Goal: Task Accomplishment & Management: Manage account settings

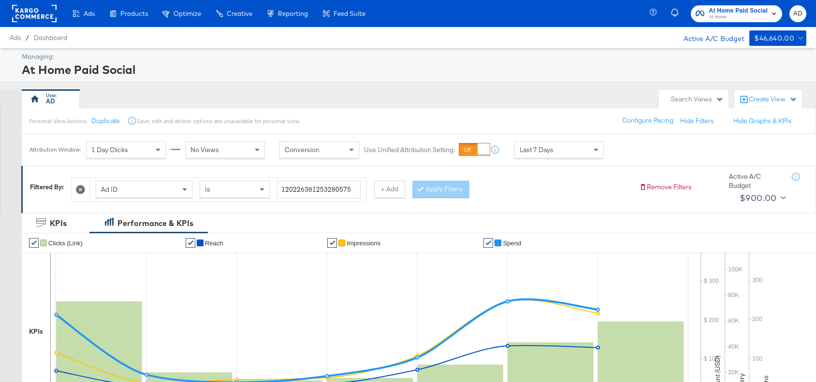
click at [327, 189] on input "120226381253280575" at bounding box center [319, 190] width 84 height 18
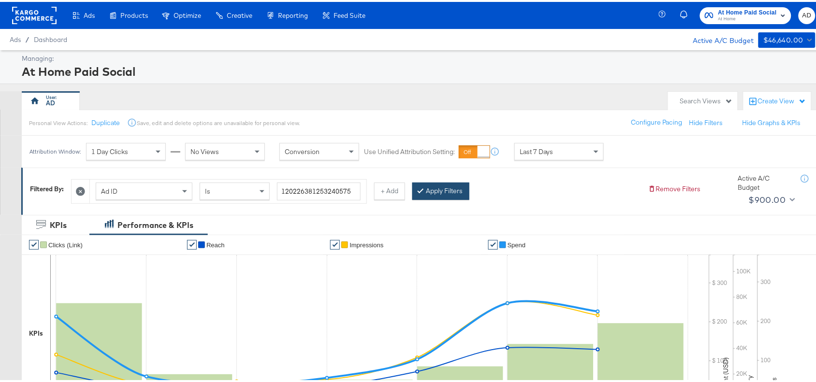
click at [450, 189] on button "Apply Filters" at bounding box center [440, 189] width 57 height 17
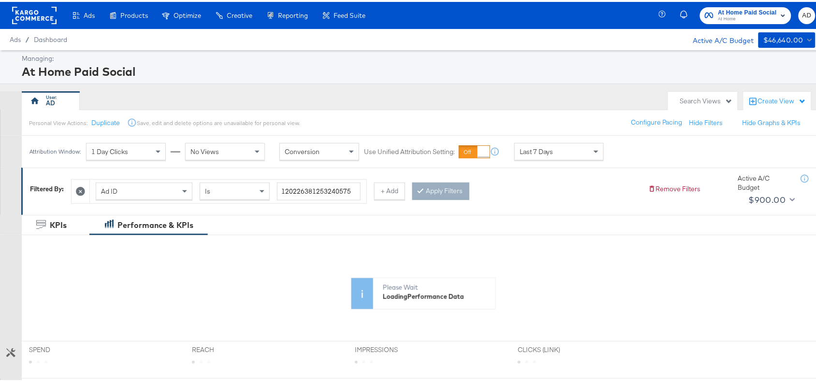
scroll to position [234, 0]
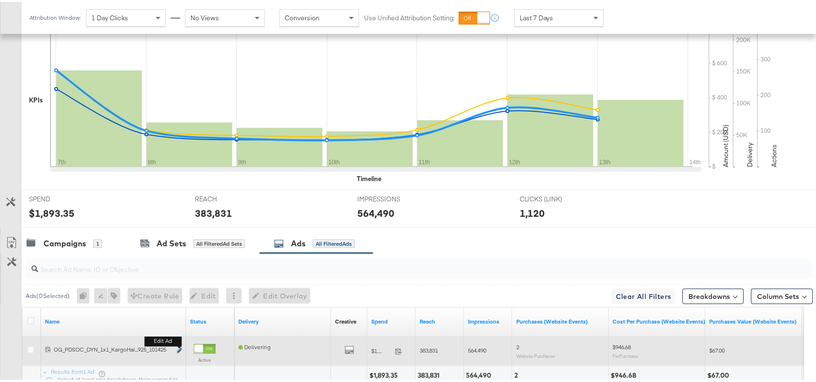
click at [177, 351] on icon "link" at bounding box center [179, 349] width 5 height 5
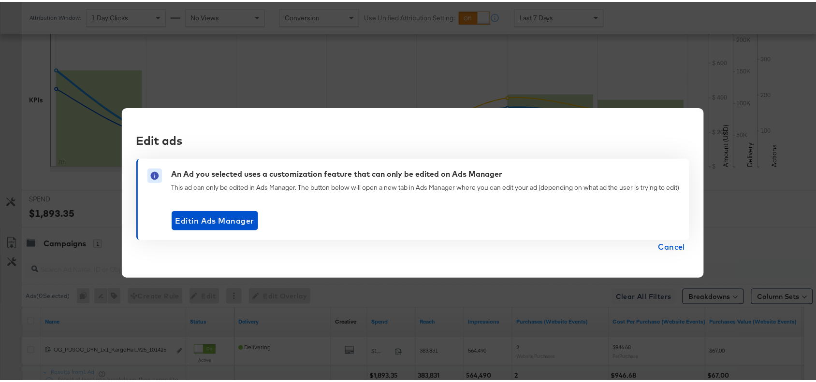
click at [666, 250] on span "Cancel" at bounding box center [672, 245] width 27 height 14
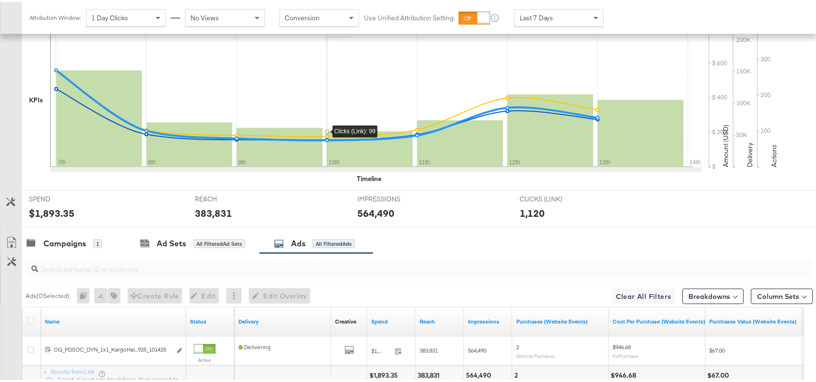
scroll to position [0, 0]
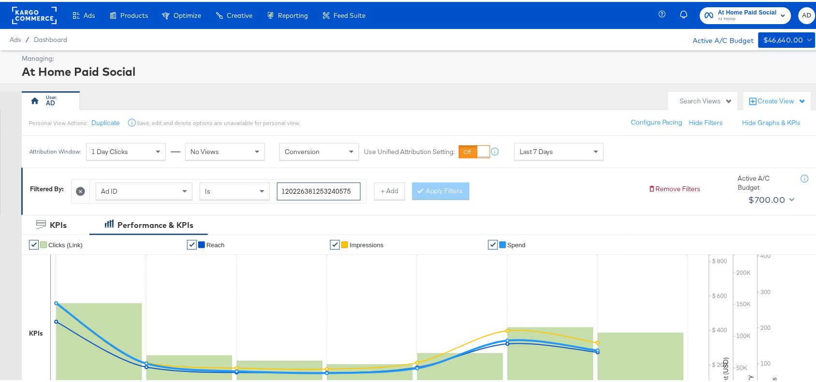
click at [318, 189] on input "120226381253240575" at bounding box center [319, 190] width 84 height 18
paste input "5"
click at [318, 189] on input "120226381253240575" at bounding box center [319, 190] width 84 height 18
click at [444, 187] on button "Apply Filters" at bounding box center [440, 189] width 57 height 17
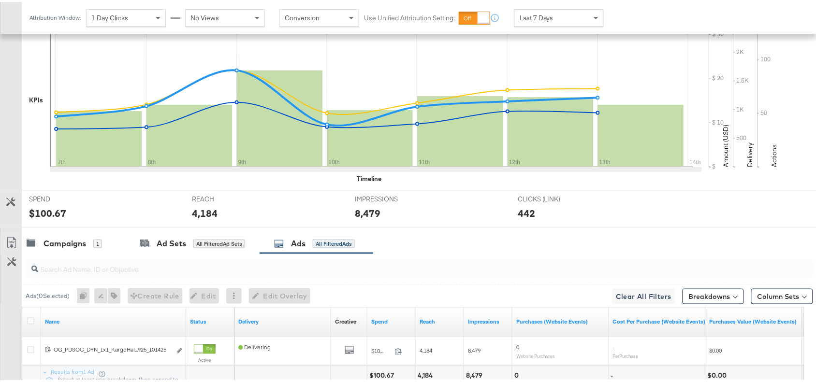
scroll to position [317, 0]
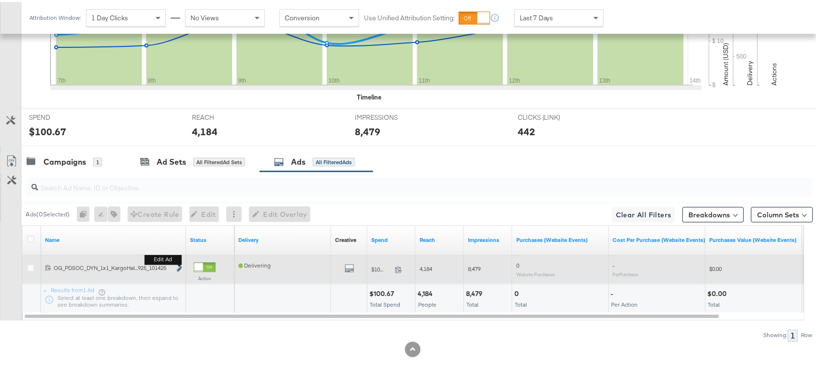
click at [177, 269] on icon "link" at bounding box center [179, 267] width 5 height 5
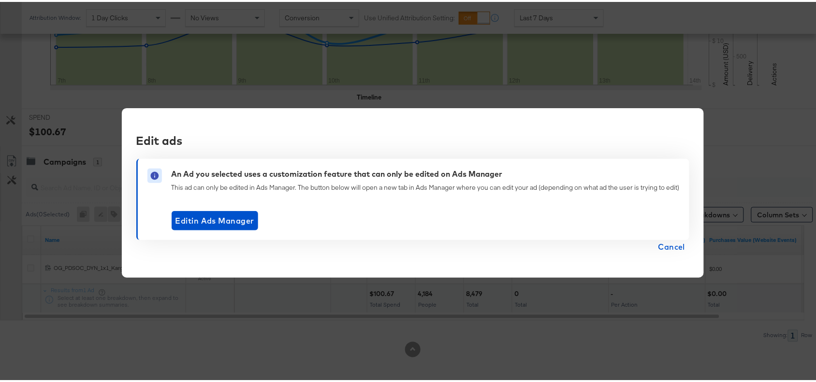
click at [670, 245] on span "Cancel" at bounding box center [672, 245] width 27 height 14
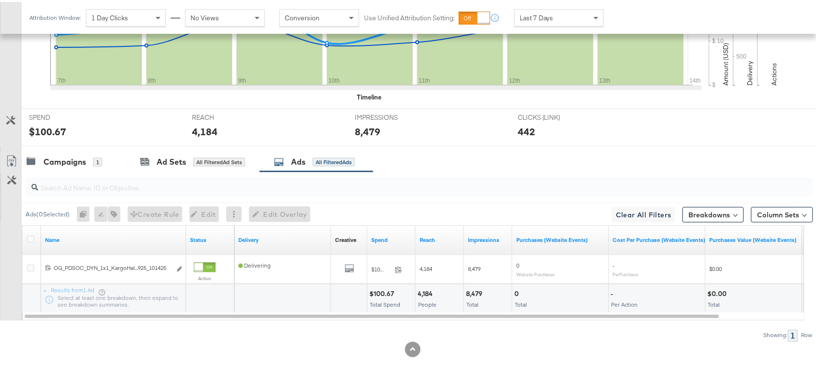
scroll to position [0, 0]
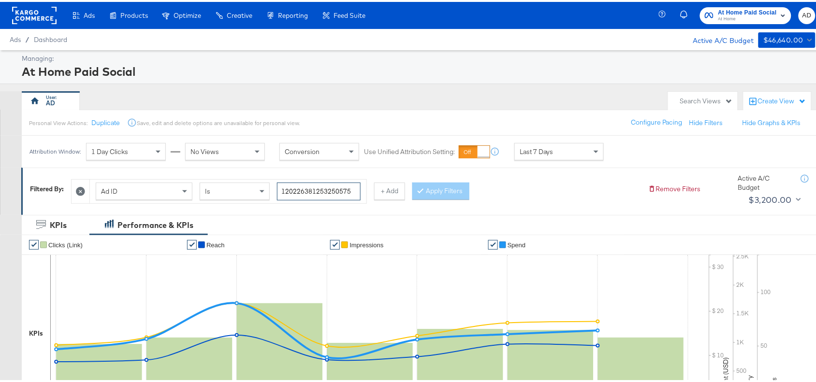
click at [313, 187] on input "120226381253250575" at bounding box center [319, 190] width 84 height 18
paste input "8"
click at [462, 182] on button "Apply Filters" at bounding box center [440, 189] width 57 height 17
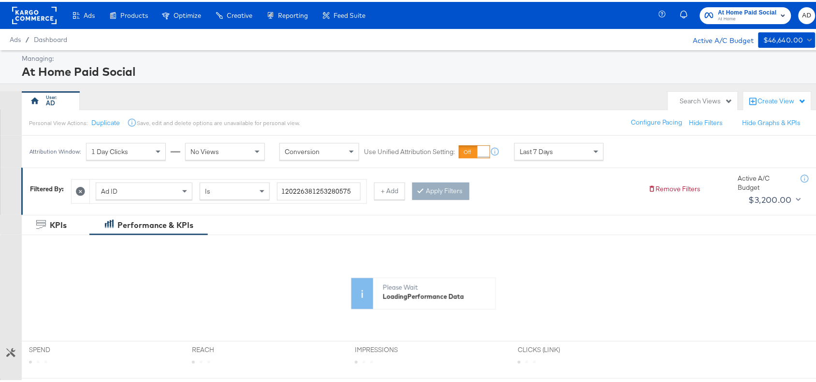
scroll to position [234, 0]
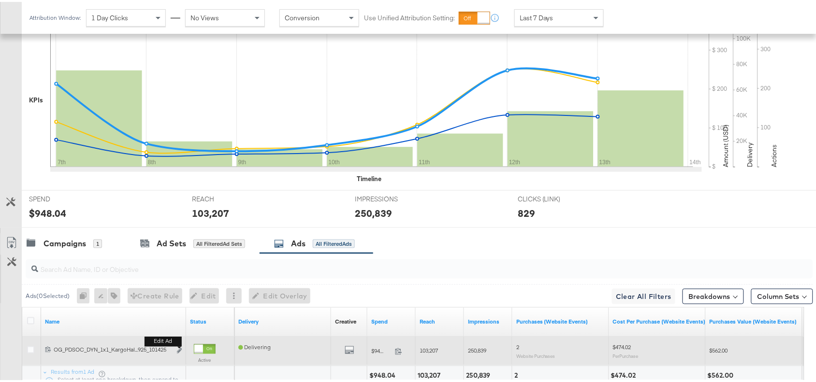
click at [179, 345] on b "Edit ad" at bounding box center [163, 340] width 37 height 10
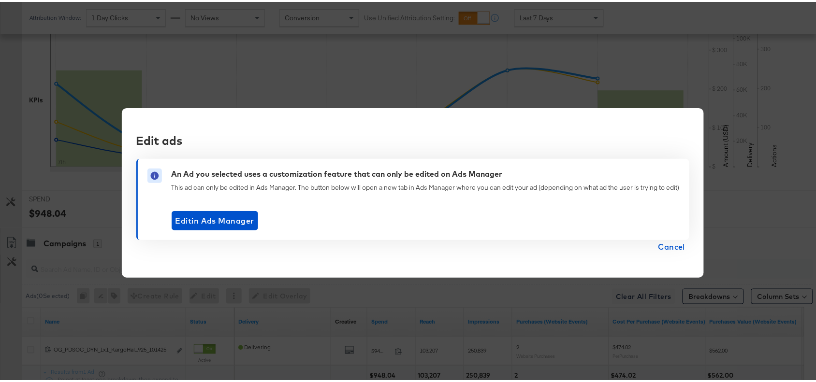
click at [673, 246] on span "Cancel" at bounding box center [672, 245] width 27 height 14
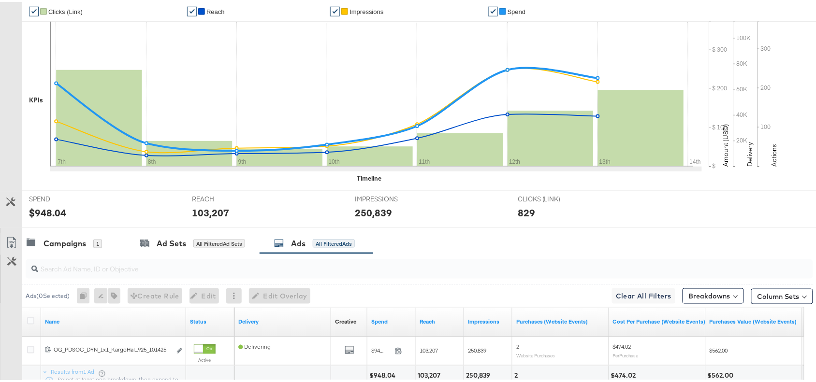
scroll to position [0, 0]
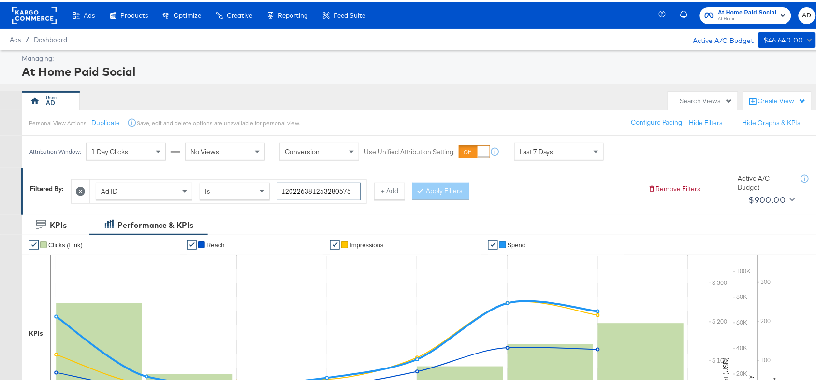
click at [330, 194] on input "120226381253280575" at bounding box center [319, 190] width 84 height 18
paste input "9"
type input "120226381253290575"
click at [451, 192] on button "Apply Filters" at bounding box center [440, 189] width 57 height 17
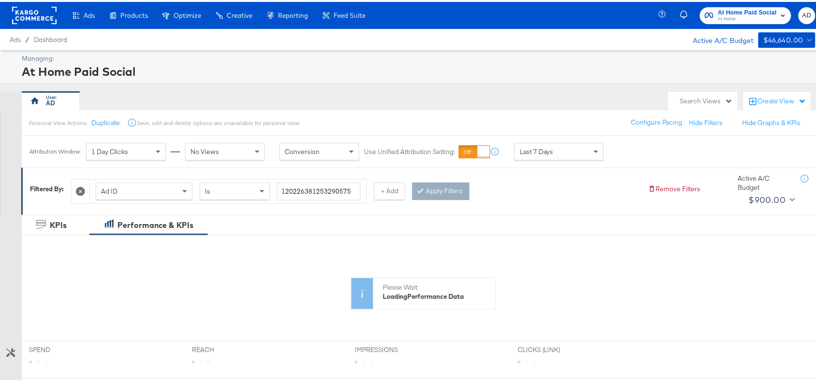
scroll to position [234, 0]
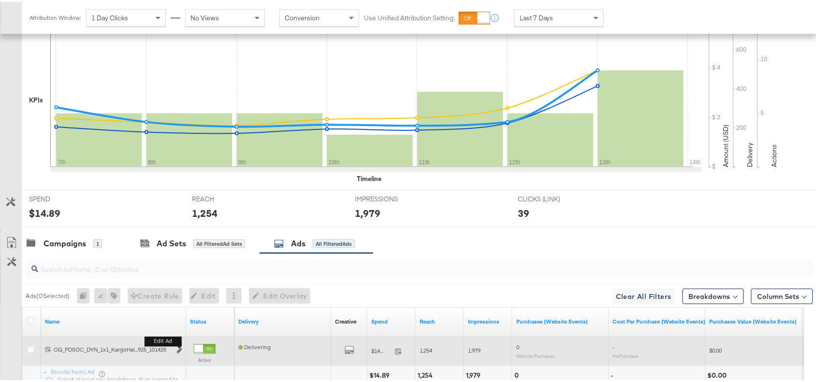
click at [178, 351] on icon "link" at bounding box center [179, 349] width 5 height 5
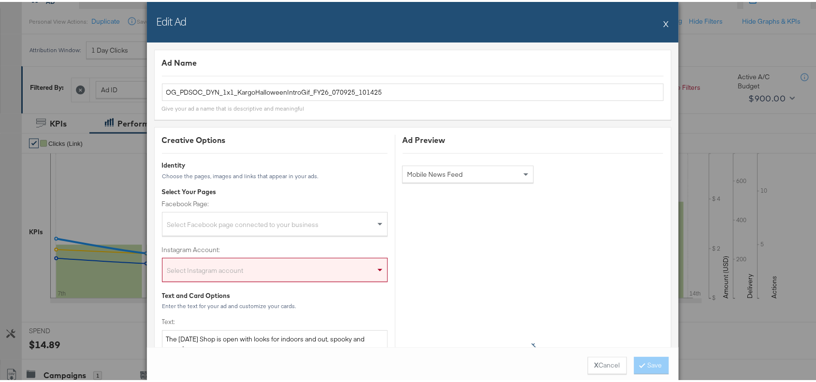
scroll to position [99, 0]
click at [664, 20] on button "X" at bounding box center [666, 21] width 5 height 19
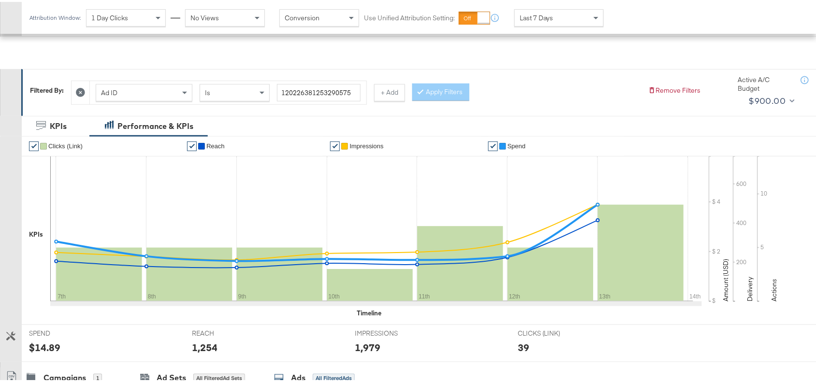
scroll to position [317, 0]
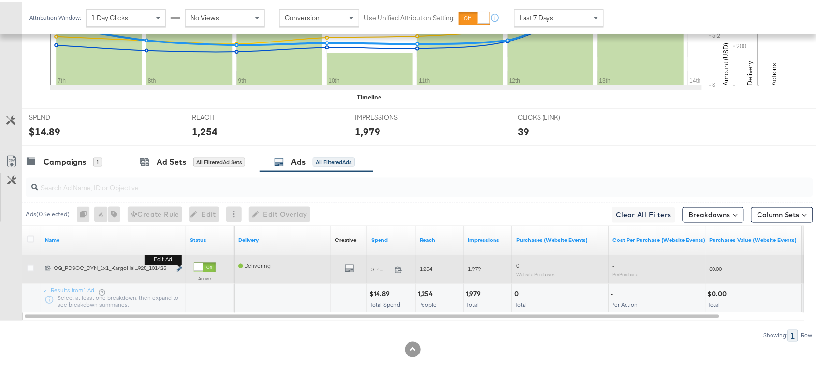
click at [179, 266] on icon "link" at bounding box center [179, 267] width 5 height 5
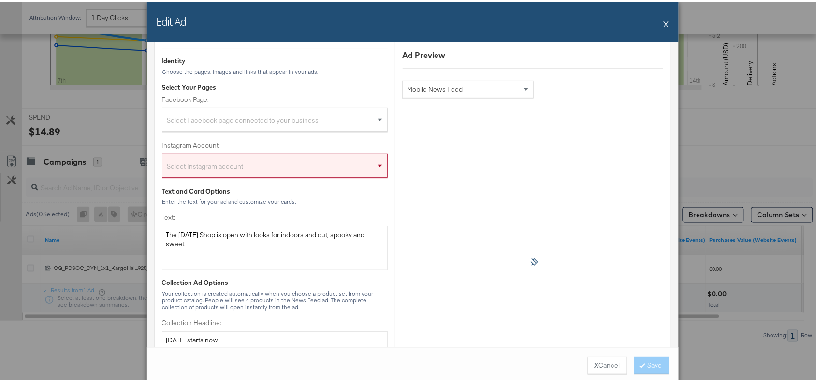
scroll to position [0, 0]
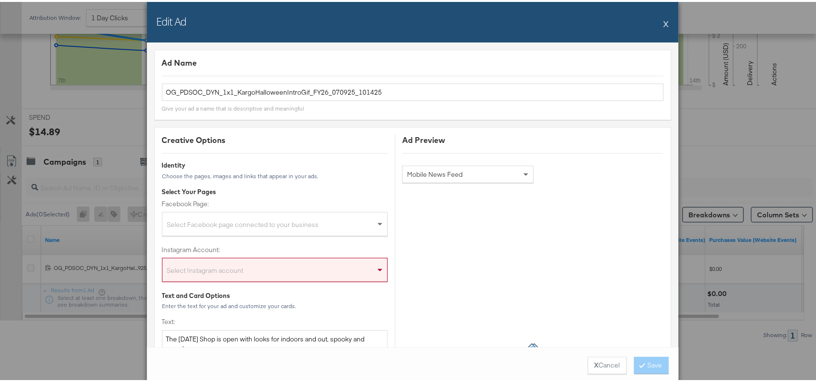
click at [664, 22] on button "X" at bounding box center [666, 21] width 5 height 19
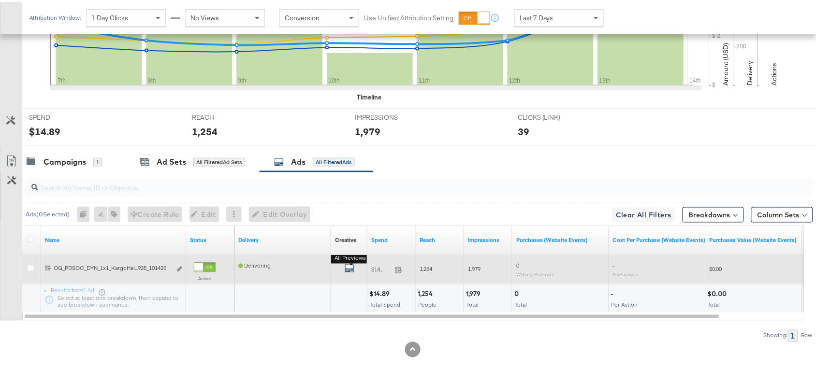
click at [346, 268] on icon "default" at bounding box center [350, 267] width 10 height 10
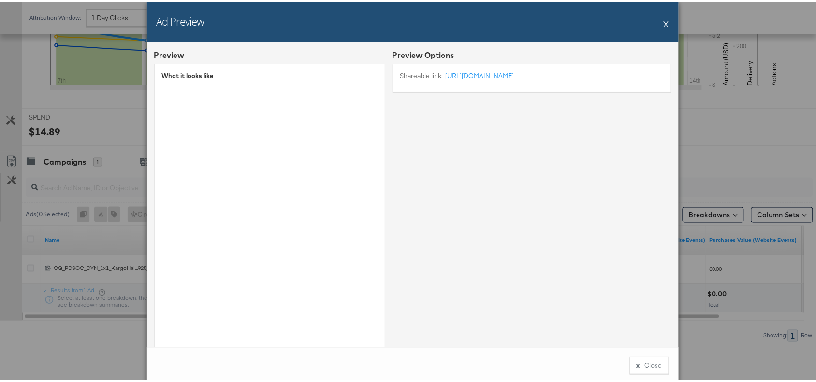
click at [664, 21] on button "X" at bounding box center [666, 21] width 5 height 19
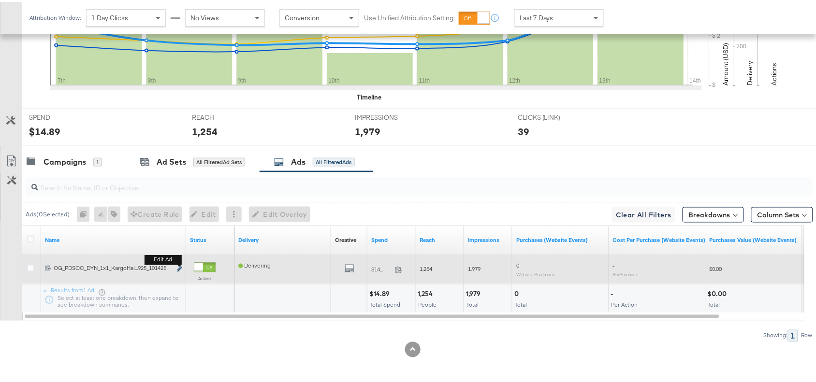
click at [179, 267] on icon "link" at bounding box center [179, 267] width 5 height 5
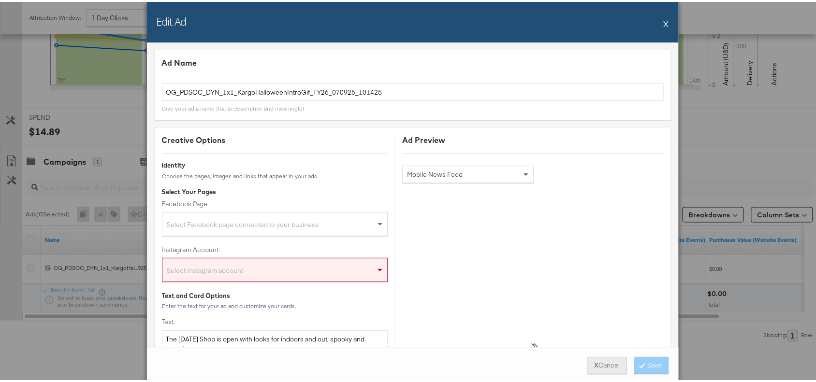
click at [594, 360] on button "X Cancel" at bounding box center [607, 363] width 39 height 17
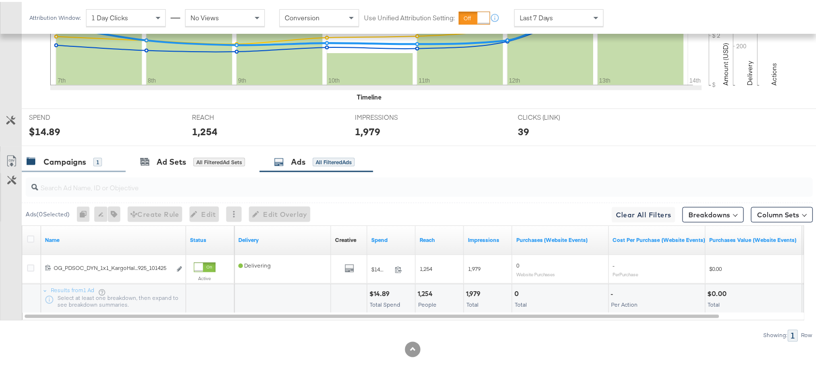
click at [50, 158] on div "Campaigns" at bounding box center [65, 160] width 43 height 11
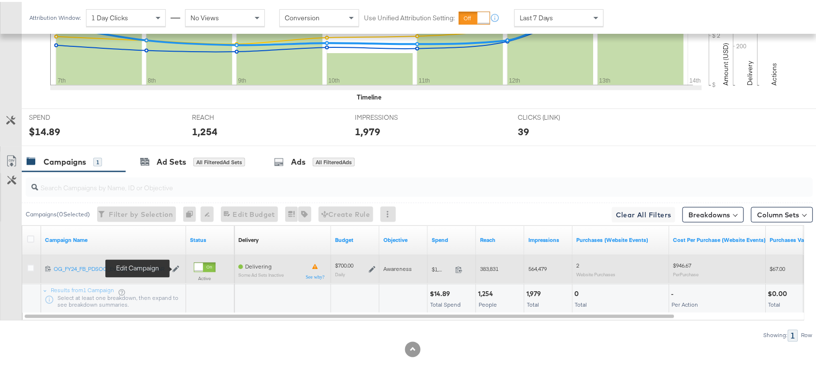
click at [173, 265] on icon at bounding box center [176, 267] width 7 height 7
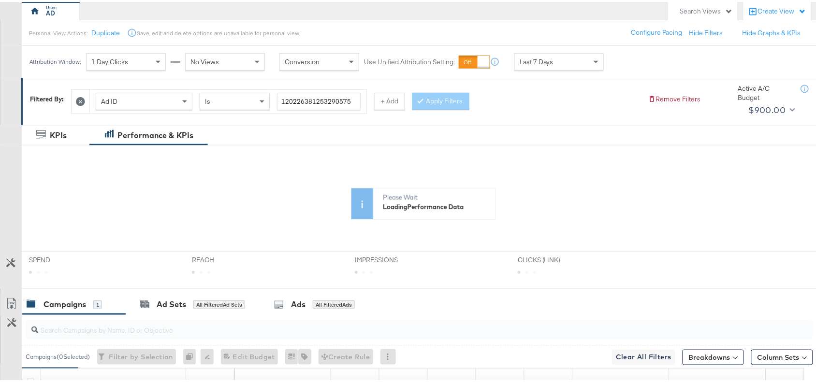
scroll to position [234, 0]
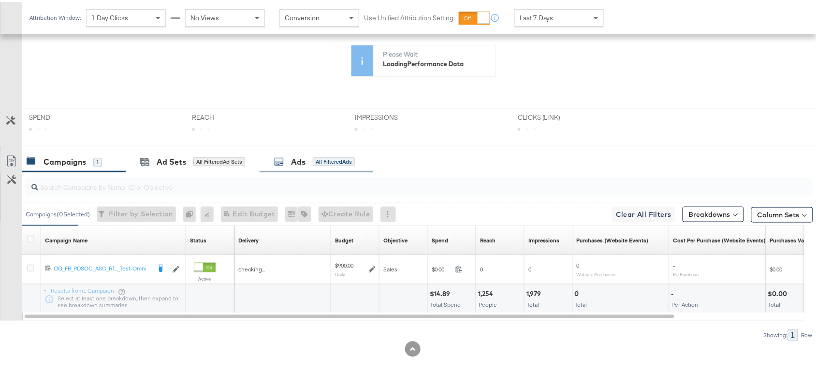
click at [283, 163] on icon at bounding box center [279, 160] width 10 height 10
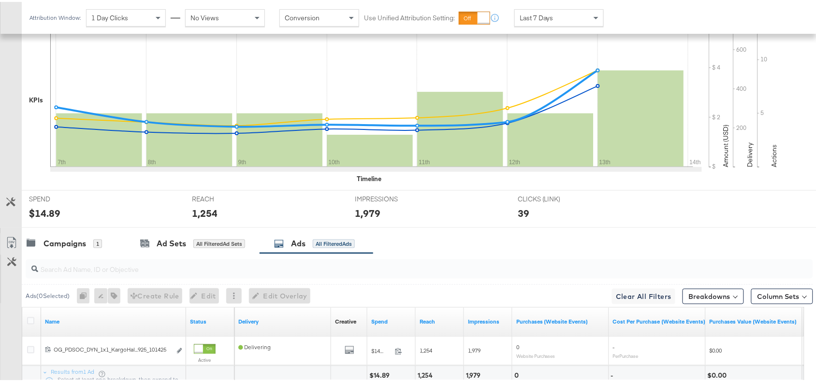
scroll to position [317, 0]
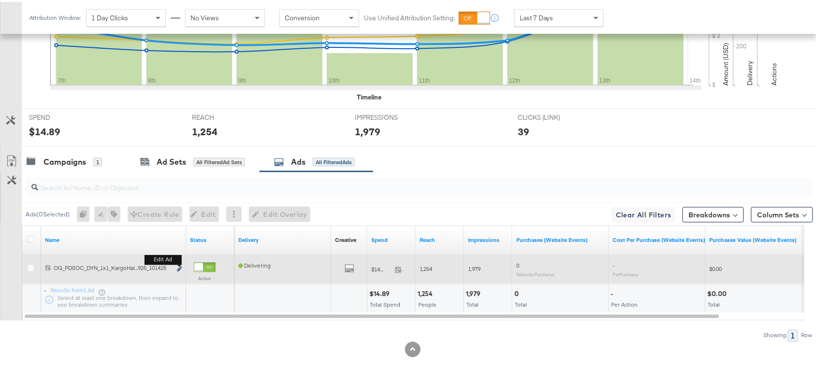
click at [177, 266] on icon "link" at bounding box center [179, 267] width 5 height 5
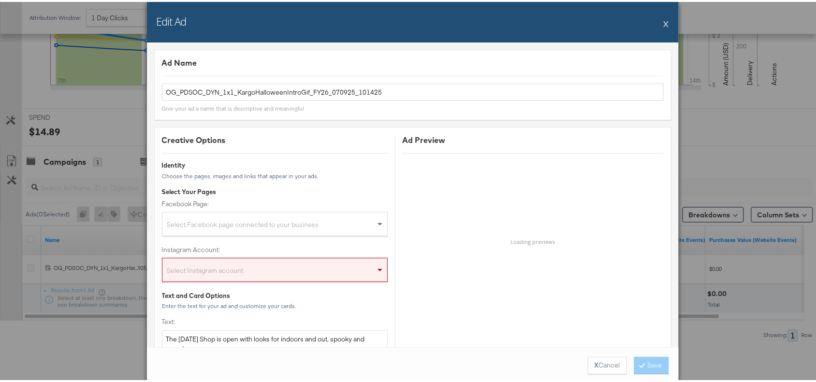
scroll to position [0, 0]
click at [664, 23] on button "X" at bounding box center [666, 21] width 5 height 19
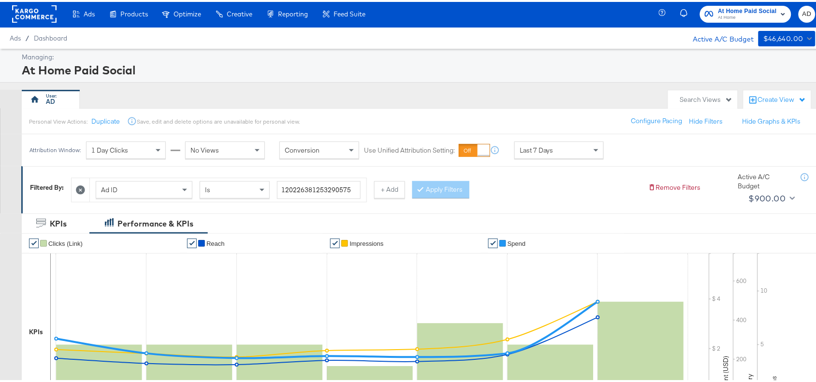
scroll to position [0, 0]
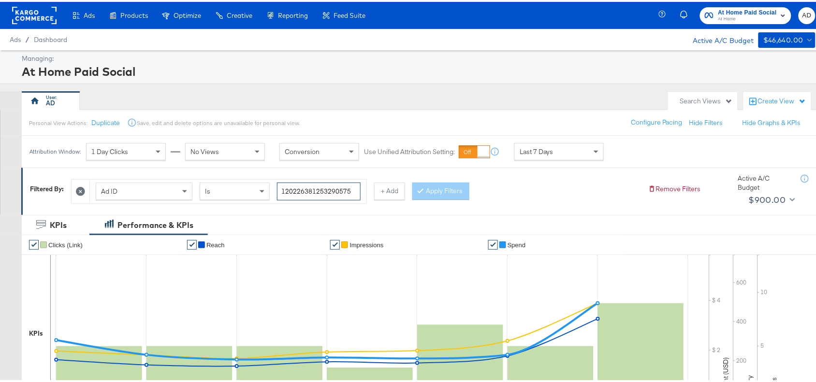
click at [325, 195] on input "120226381253290575" at bounding box center [319, 190] width 84 height 18
paste input "40927"
type input "120226381409270575"
click at [444, 194] on button "Apply Filters" at bounding box center [440, 189] width 57 height 17
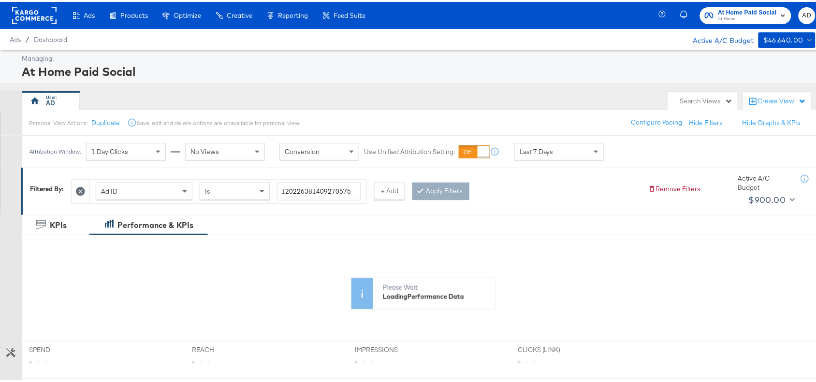
scroll to position [234, 0]
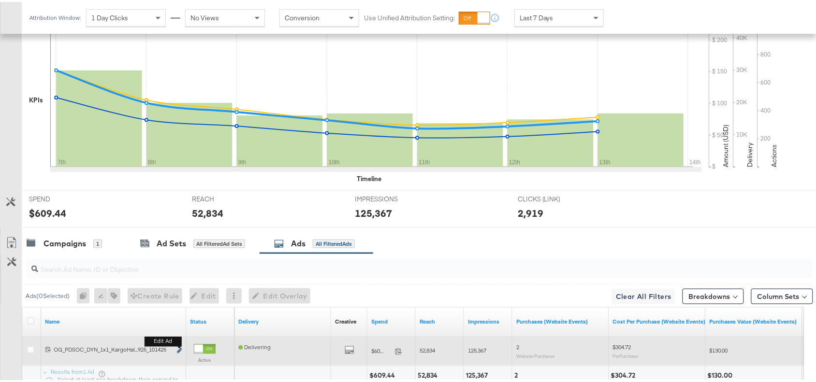
click at [177, 350] on icon "link" at bounding box center [179, 349] width 5 height 5
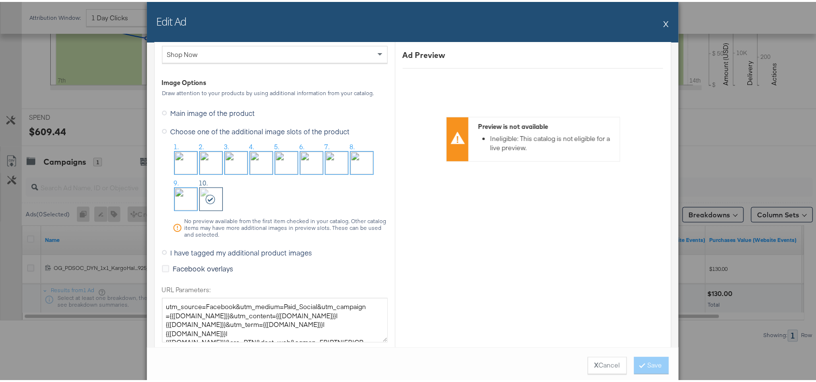
scroll to position [1109, 0]
click at [664, 27] on button "X" at bounding box center [666, 21] width 5 height 19
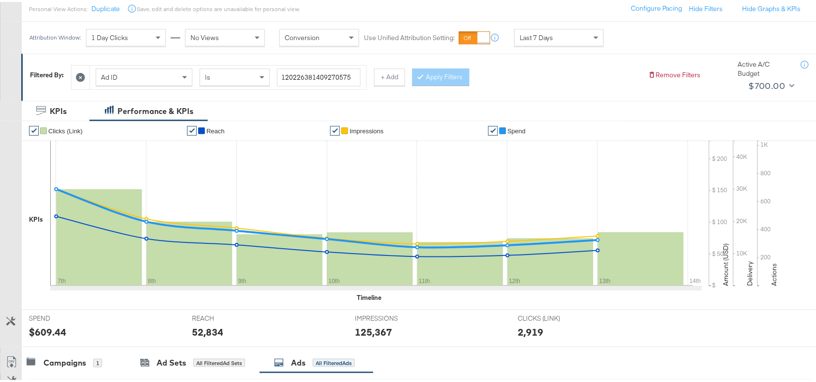
scroll to position [0, 0]
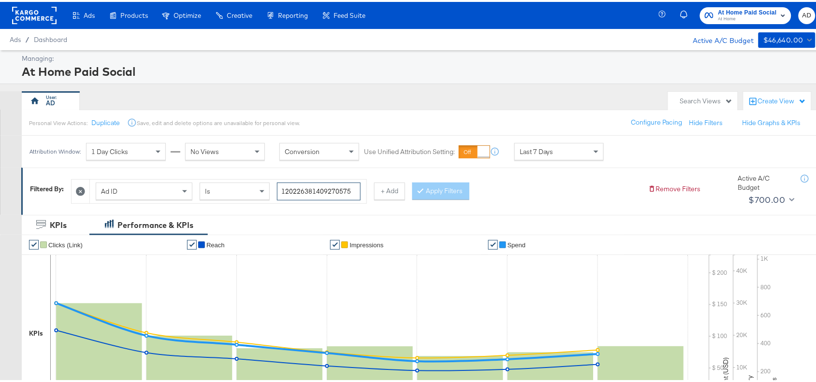
click at [315, 191] on input "120226381409270575" at bounding box center [319, 190] width 84 height 18
paste input "52945"
click at [441, 189] on button "Apply Filters" at bounding box center [440, 189] width 57 height 17
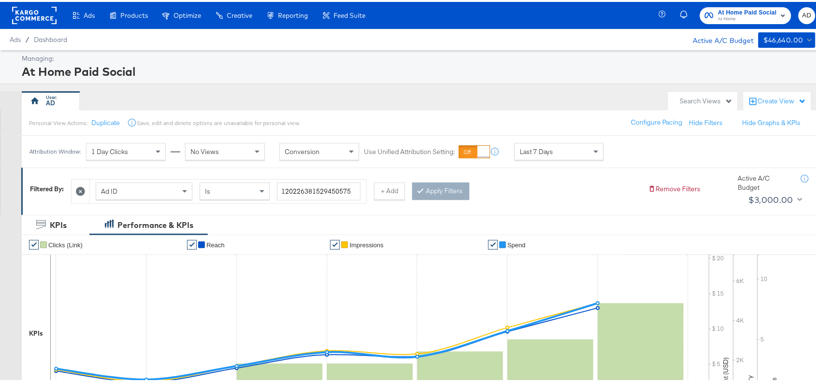
scroll to position [317, 0]
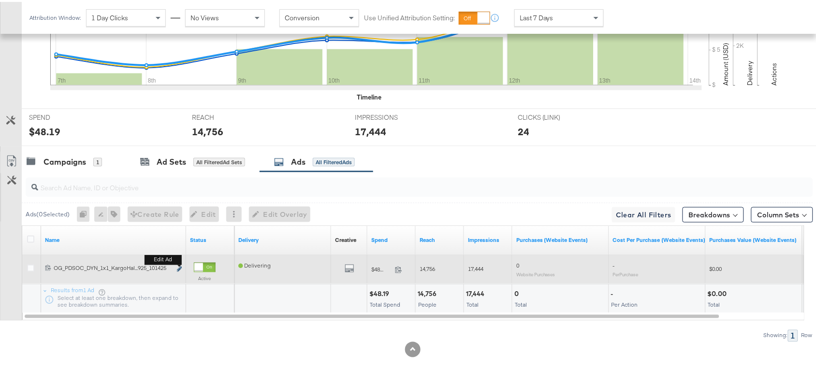
click at [179, 266] on icon "link" at bounding box center [179, 267] width 5 height 5
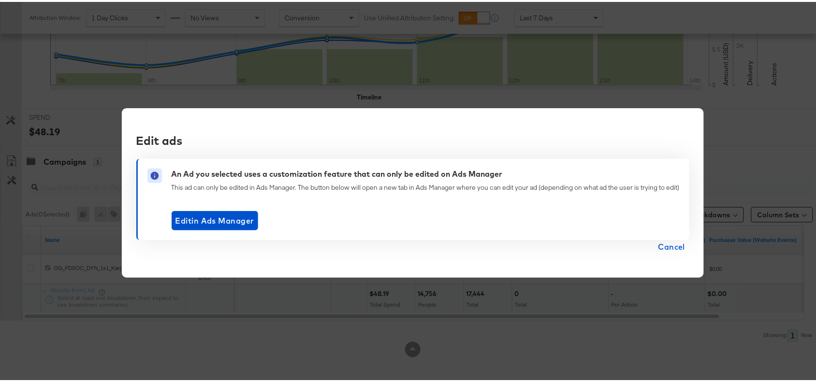
click at [668, 244] on span "Cancel" at bounding box center [672, 245] width 27 height 14
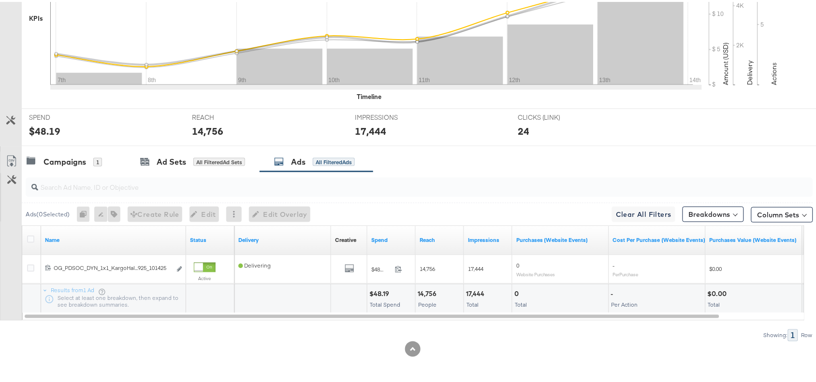
scroll to position [0, 0]
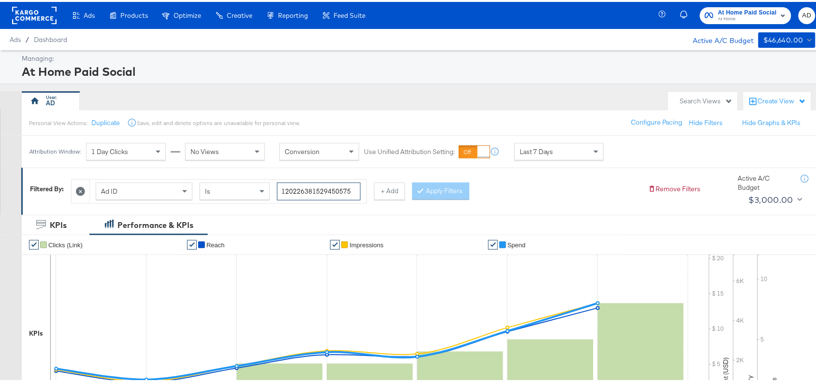
click at [341, 190] on input "120226381529450575" at bounding box center [319, 190] width 84 height 18
paste input "25327"
click at [451, 196] on button "Apply Filters" at bounding box center [440, 189] width 57 height 17
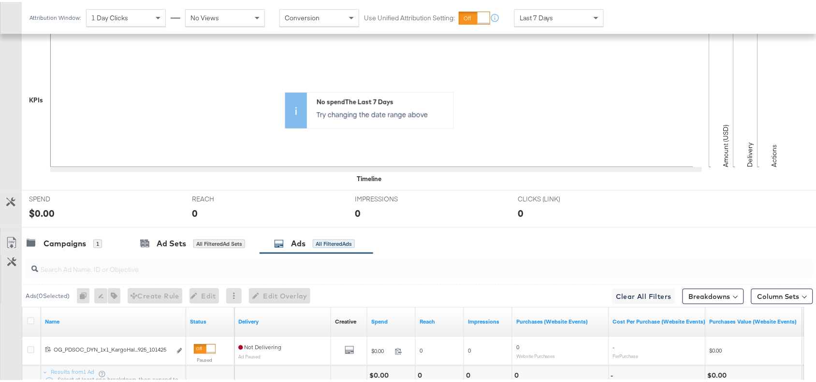
scroll to position [317, 0]
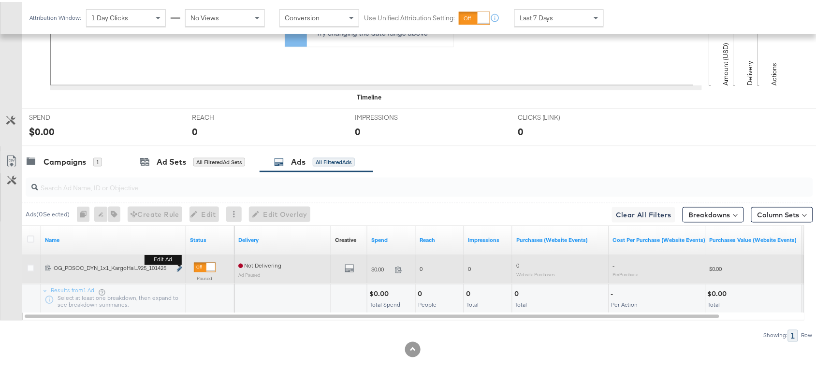
click at [179, 266] on icon "link" at bounding box center [179, 267] width 5 height 5
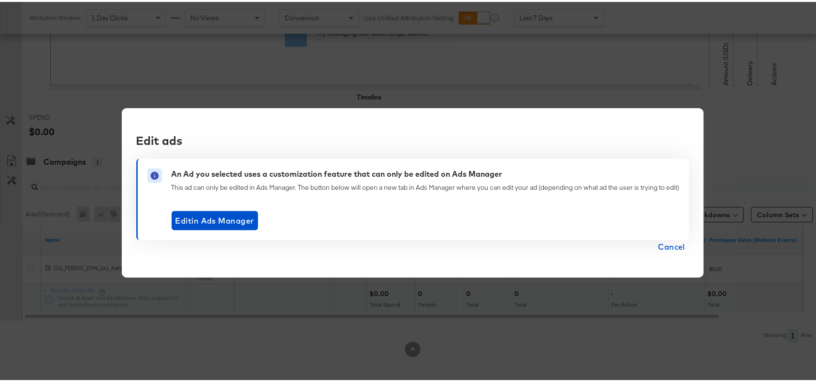
click at [673, 244] on span "Cancel" at bounding box center [672, 245] width 27 height 14
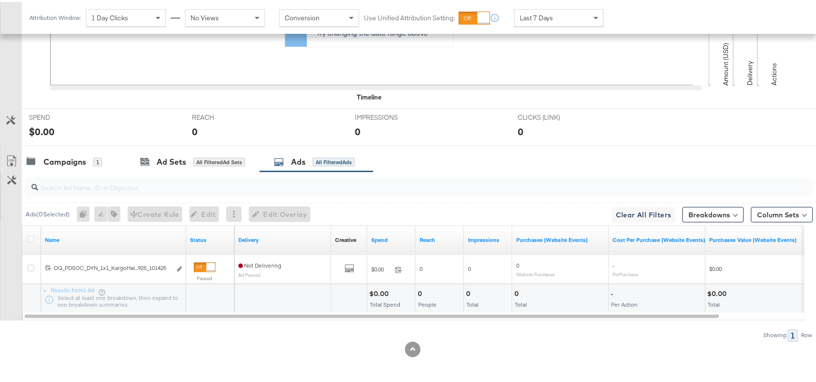
scroll to position [0, 0]
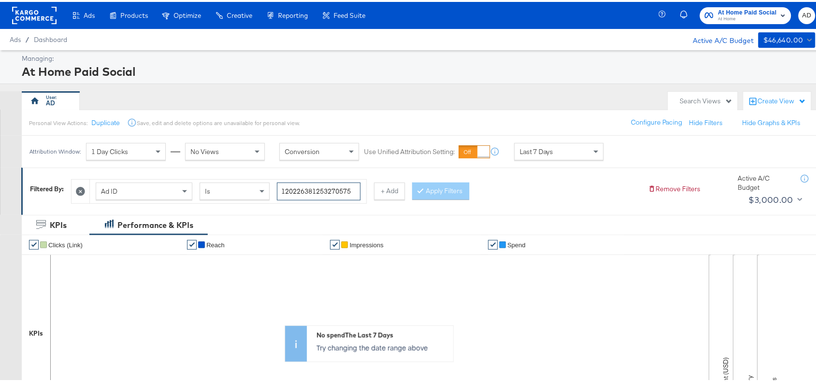
click at [320, 193] on input "120226381253270575" at bounding box center [319, 190] width 84 height 18
paste input "812555098"
click at [438, 188] on button "Apply Filters" at bounding box center [440, 189] width 57 height 17
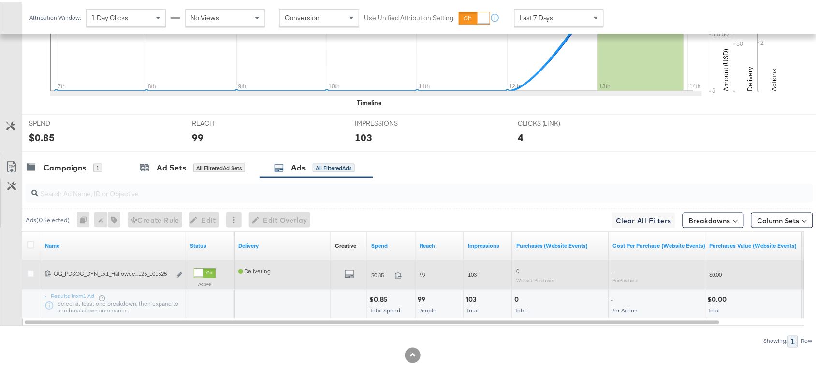
scroll to position [317, 0]
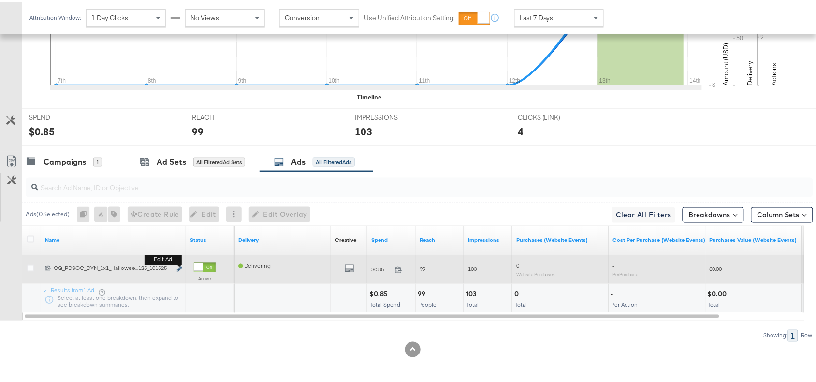
click at [180, 267] on icon "link" at bounding box center [179, 267] width 5 height 5
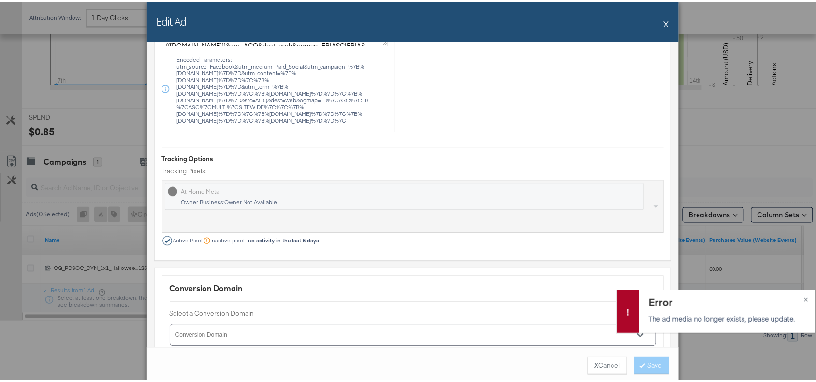
scroll to position [742, 0]
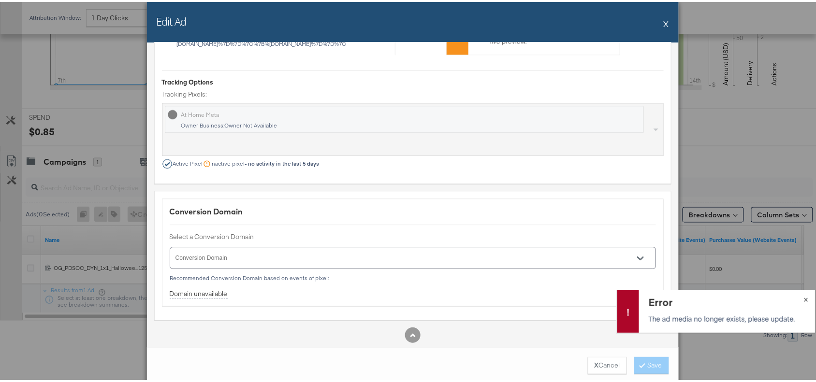
click at [804, 295] on span "×" at bounding box center [806, 297] width 4 height 11
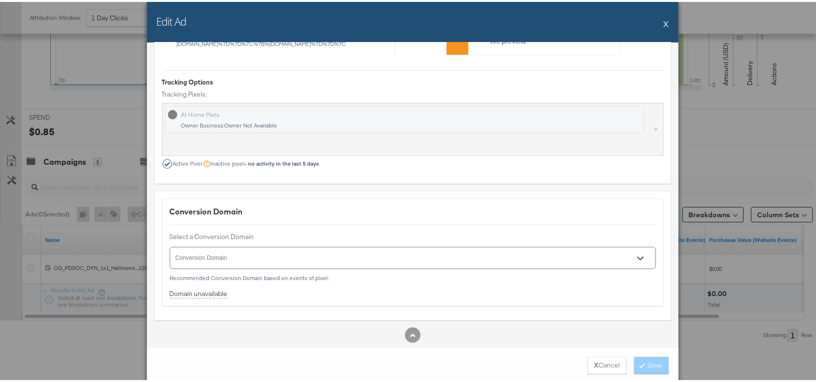
click at [664, 23] on button "X" at bounding box center [666, 21] width 5 height 19
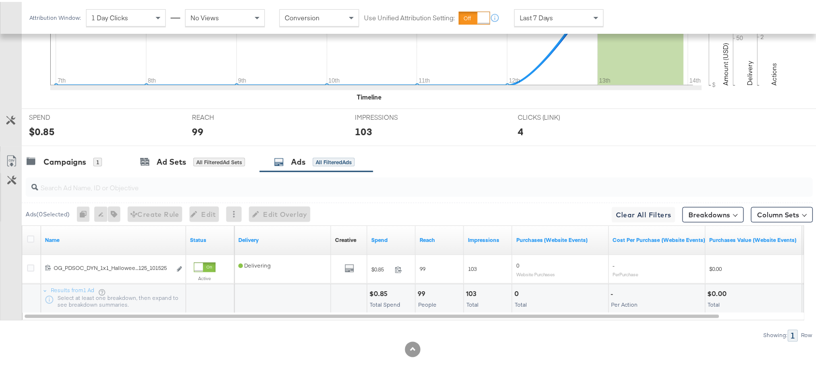
scroll to position [0, 0]
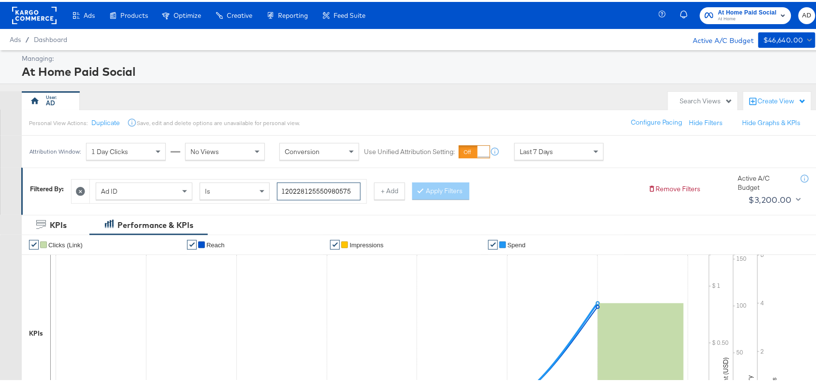
click at [315, 193] on input "120228125550980575" at bounding box center [319, 190] width 84 height 18
paste input "100"
click at [315, 193] on input "120228125551000575" at bounding box center [319, 190] width 84 height 18
click at [463, 186] on button "Apply Filters" at bounding box center [440, 189] width 57 height 17
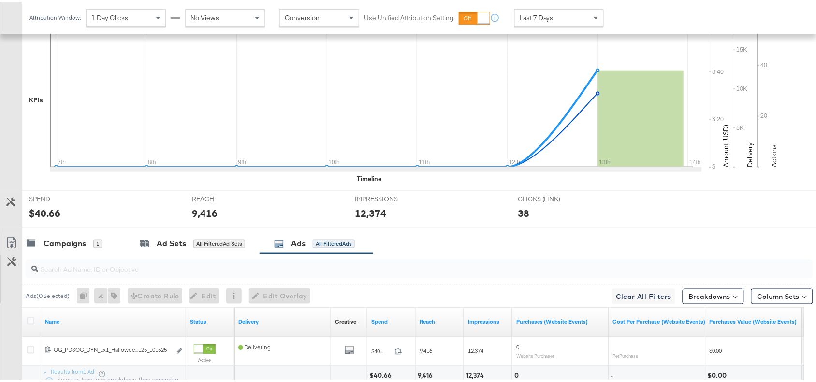
scroll to position [317, 0]
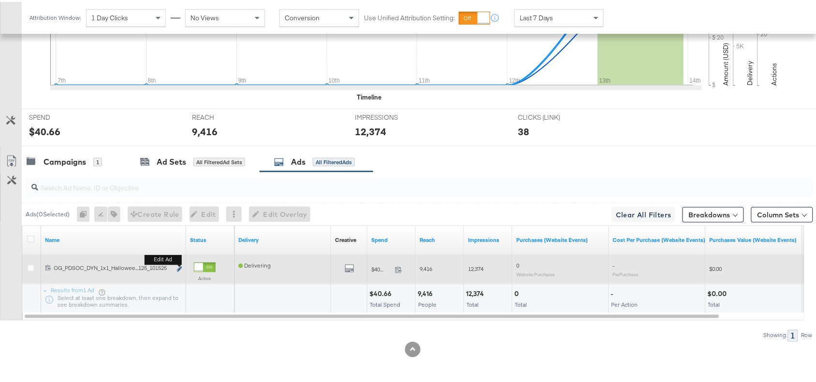
click at [179, 267] on icon "link" at bounding box center [179, 267] width 5 height 5
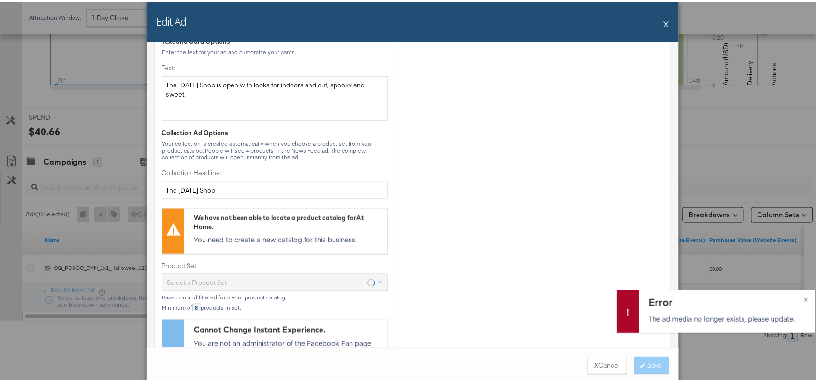
scroll to position [115, 0]
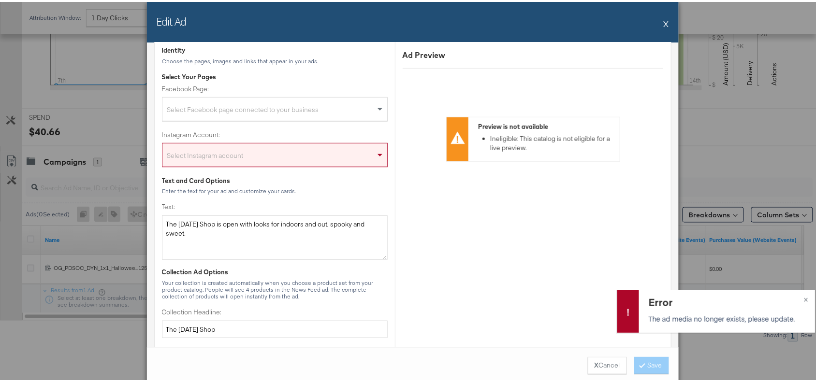
click at [664, 18] on button "X" at bounding box center [666, 21] width 5 height 19
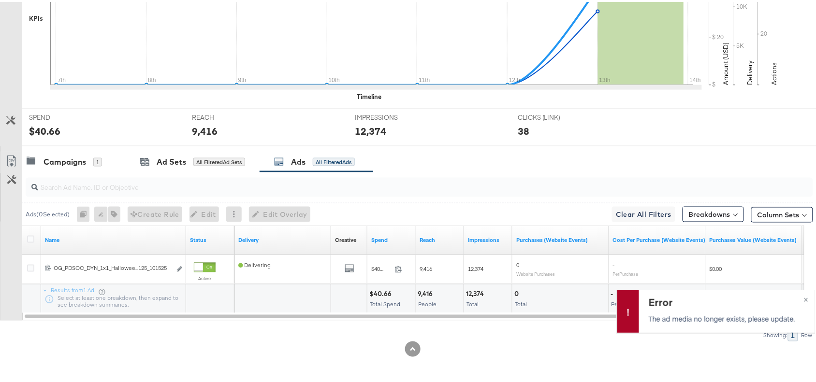
scroll to position [0, 0]
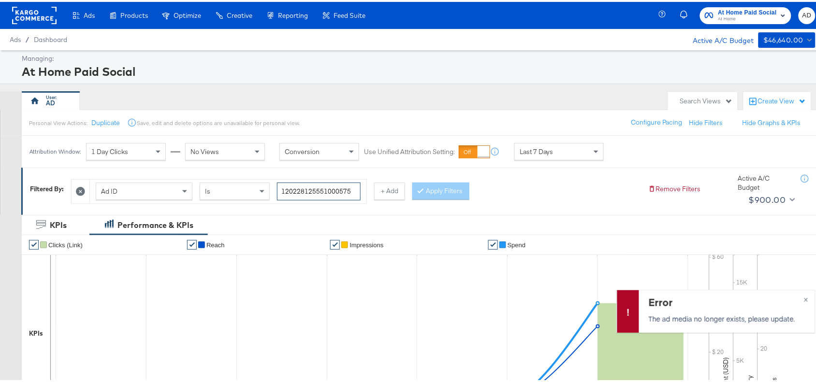
click at [318, 187] on input "120228125551000575" at bounding box center [319, 190] width 84 height 18
paste input "3"
click at [441, 194] on button "Apply Filters" at bounding box center [440, 189] width 57 height 17
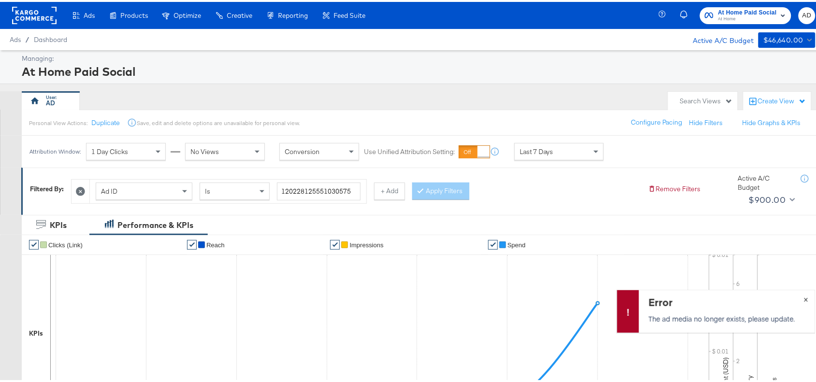
click at [804, 295] on span "×" at bounding box center [806, 297] width 4 height 11
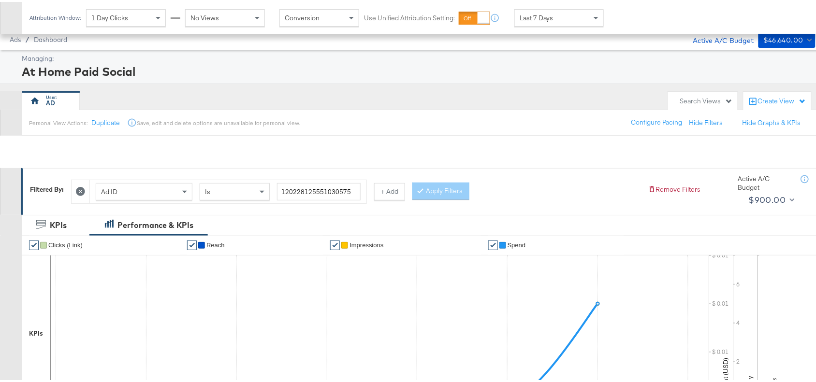
scroll to position [317, 0]
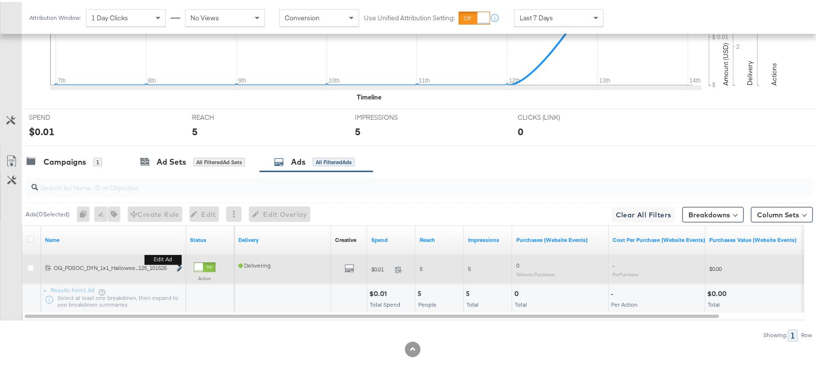
click at [179, 267] on icon "link" at bounding box center [179, 267] width 5 height 5
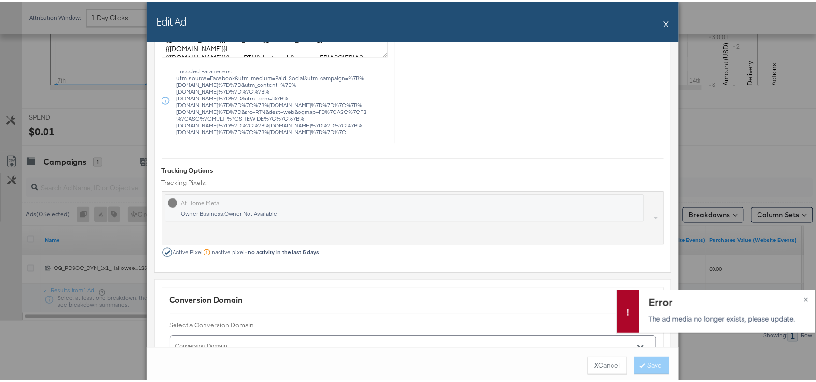
scroll to position [742, 0]
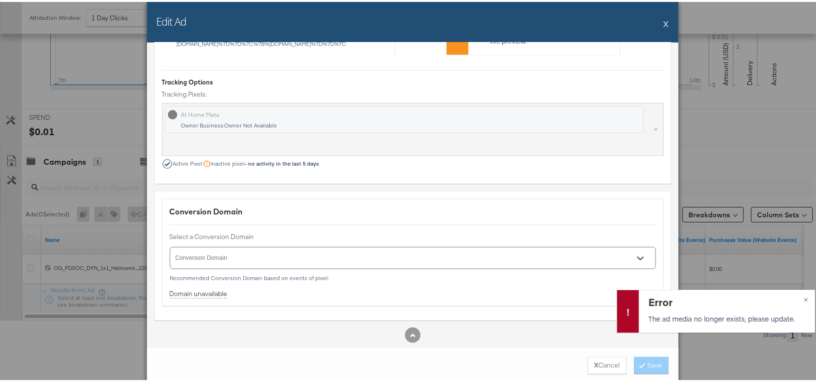
click at [664, 24] on button "X" at bounding box center [666, 21] width 5 height 19
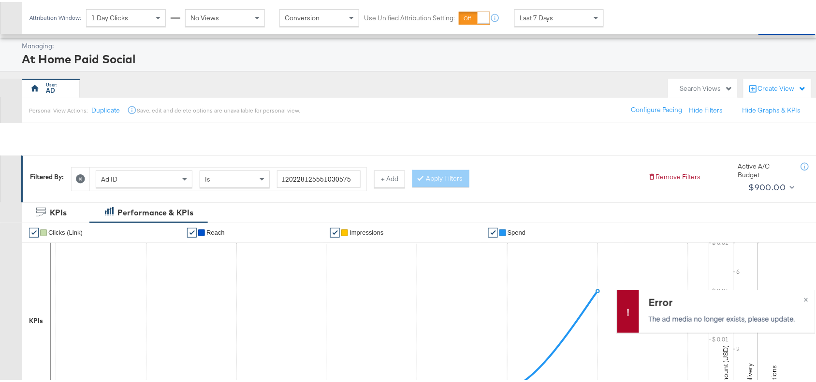
scroll to position [0, 0]
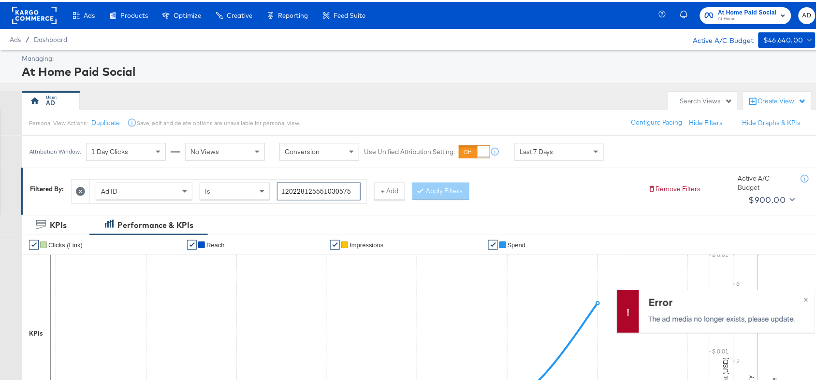
click at [314, 186] on input "120228125551030575" at bounding box center [319, 190] width 84 height 18
paste input "3488134"
click at [438, 187] on button "Apply Filters" at bounding box center [440, 189] width 57 height 17
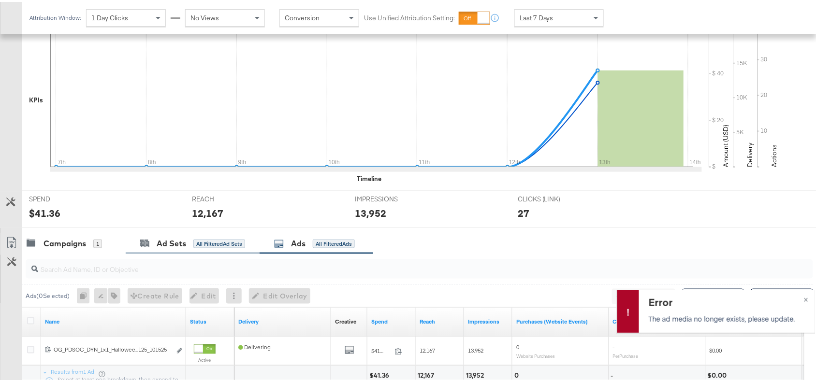
scroll to position [317, 0]
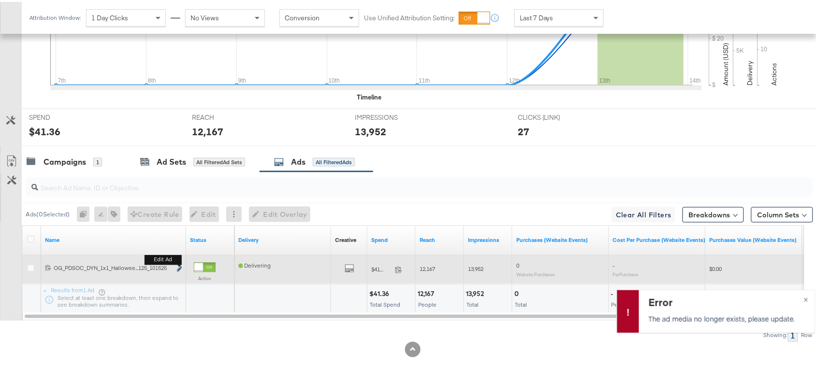
click at [179, 266] on icon "link" at bounding box center [179, 267] width 5 height 5
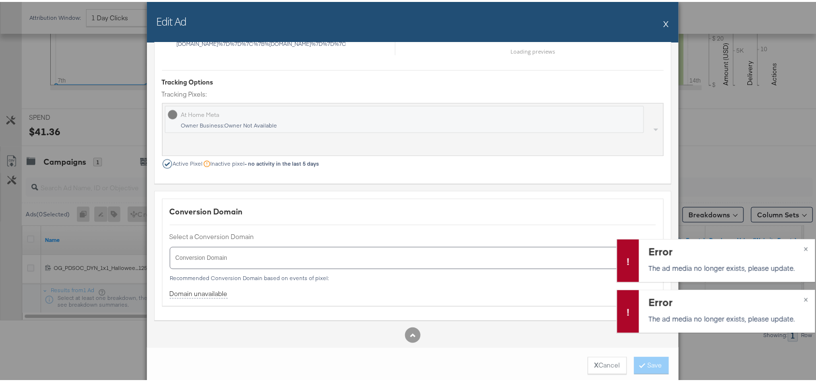
scroll to position [17, 0]
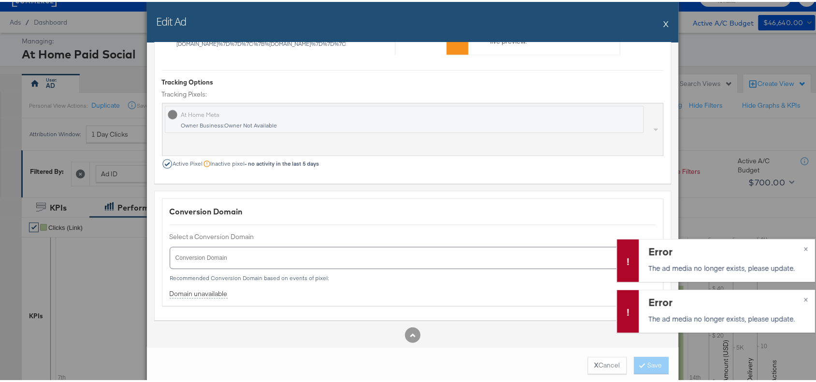
click at [664, 17] on button "X" at bounding box center [666, 21] width 5 height 19
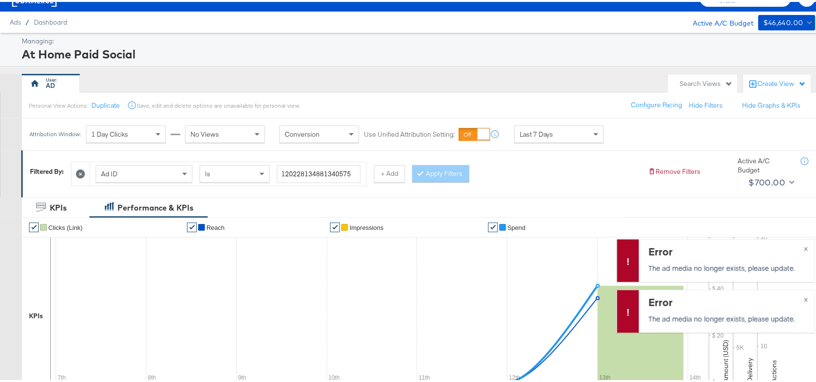
scroll to position [0, 0]
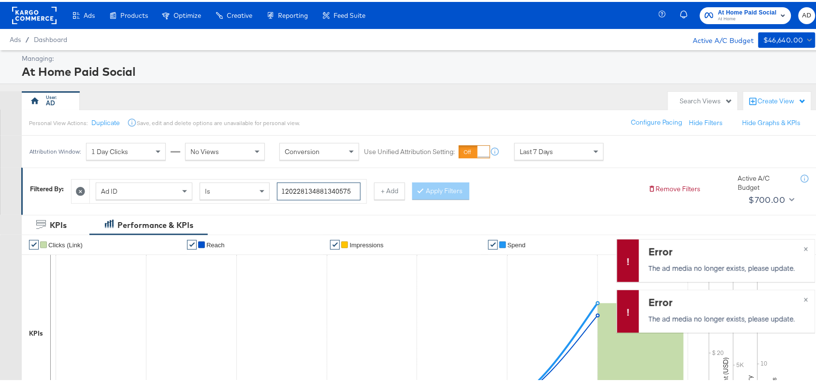
click at [318, 192] on input "120228134881340575" at bounding box center [319, 190] width 84 height 18
paste input "2555099"
click at [433, 194] on button "Apply Filters" at bounding box center [440, 189] width 57 height 17
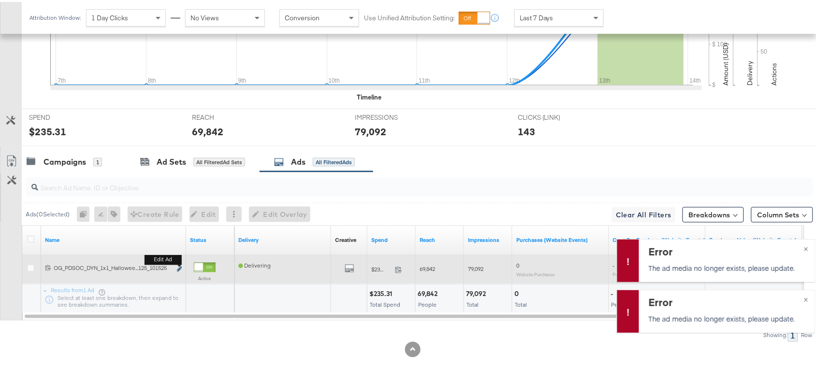
click at [180, 269] on icon "link" at bounding box center [179, 267] width 5 height 5
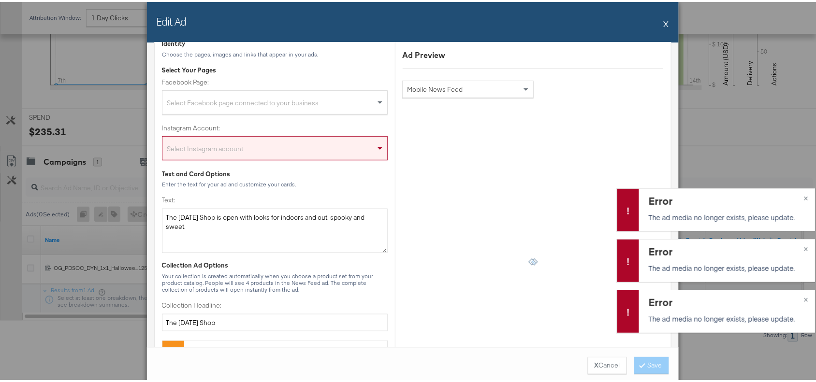
scroll to position [15, 0]
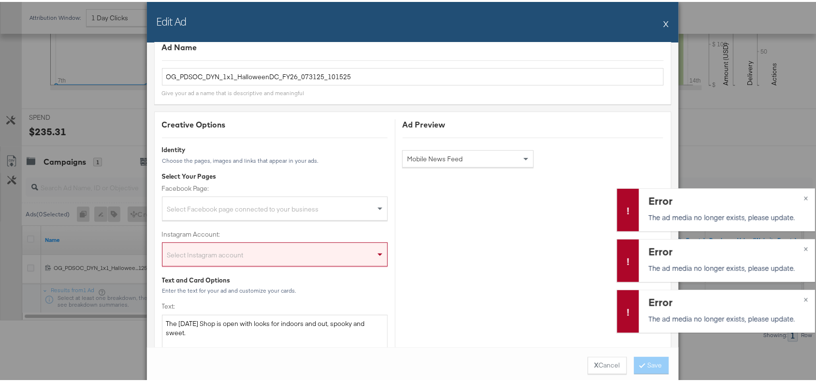
click at [664, 20] on button "X" at bounding box center [666, 21] width 5 height 19
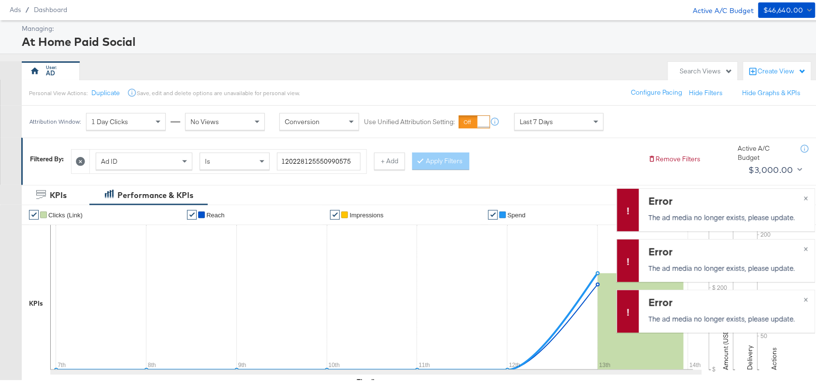
scroll to position [0, 0]
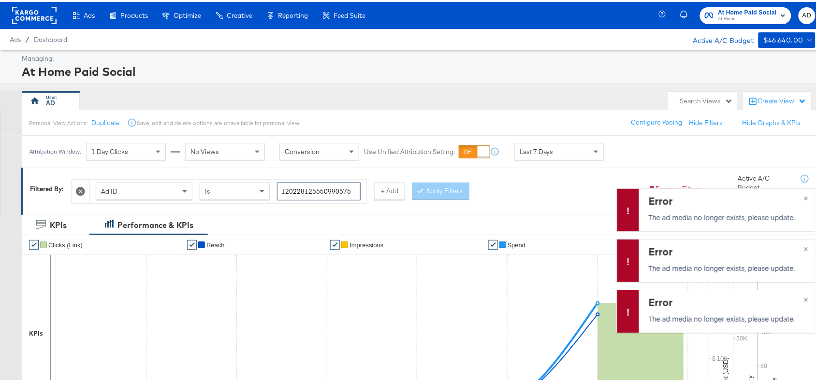
click at [313, 196] on input "120228125550990575" at bounding box center [319, 190] width 84 height 18
paste input "102"
type input "120228125551020575"
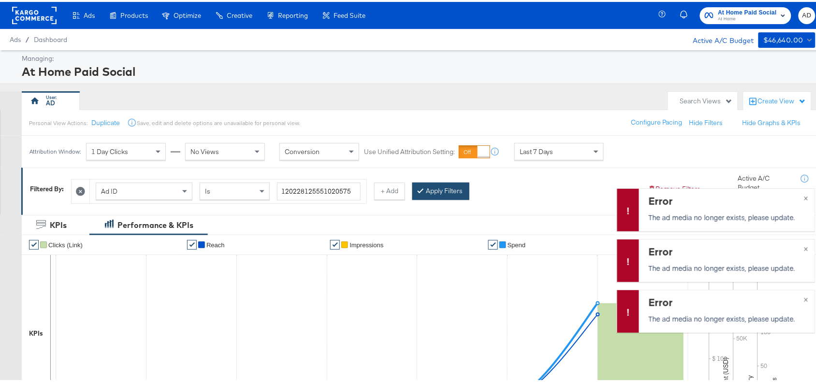
click at [424, 198] on button "Apply Filters" at bounding box center [440, 189] width 57 height 17
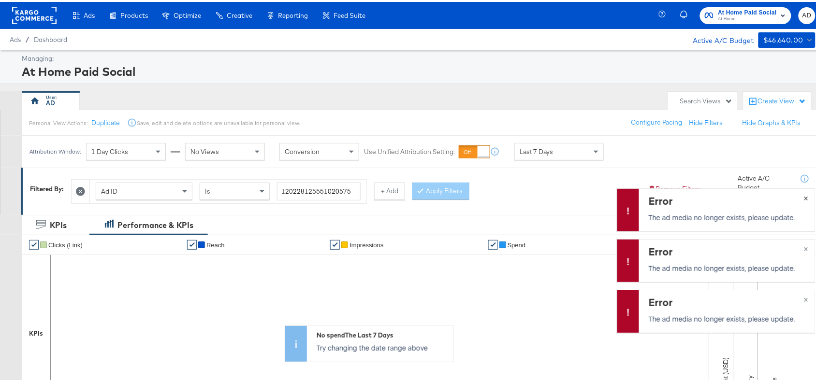
click at [804, 194] on span "×" at bounding box center [806, 195] width 4 height 11
click at [804, 246] on span "×" at bounding box center [806, 246] width 4 height 11
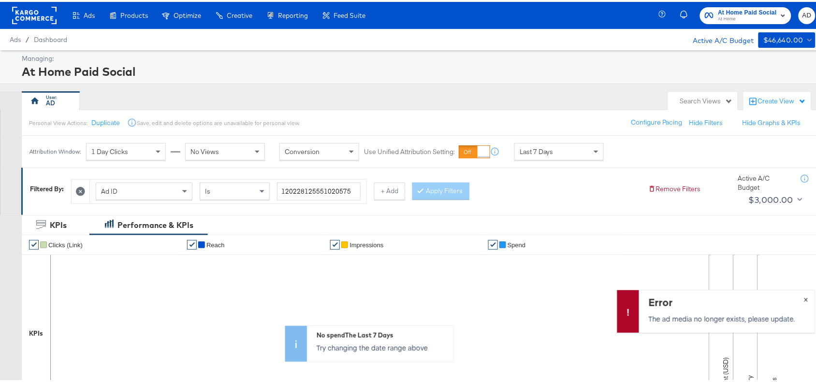
click at [804, 298] on span "×" at bounding box center [806, 297] width 4 height 11
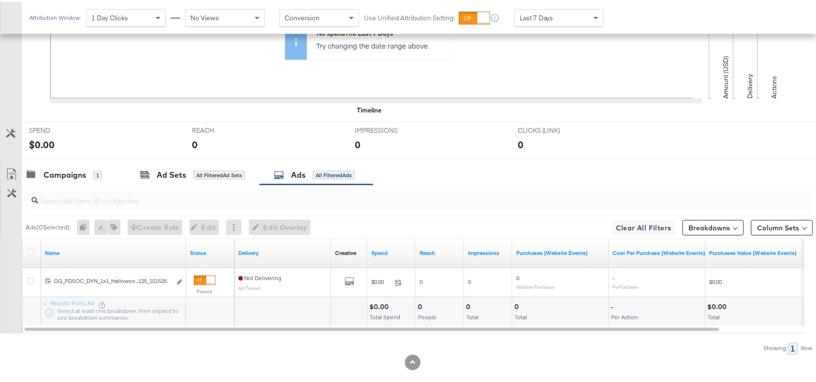
scroll to position [317, 0]
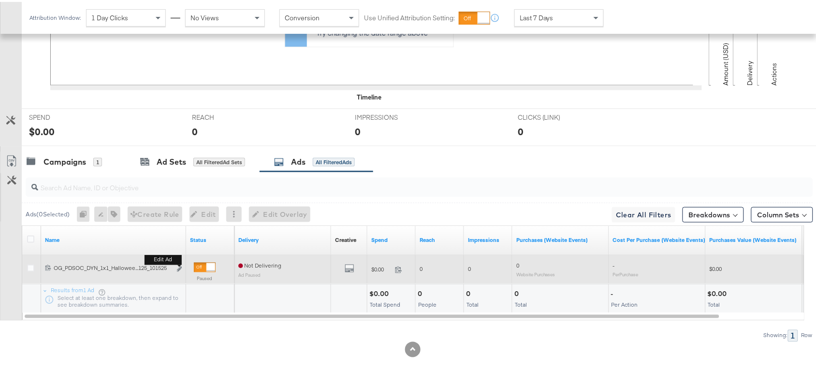
click at [177, 264] on b "Edit ad" at bounding box center [163, 258] width 37 height 10
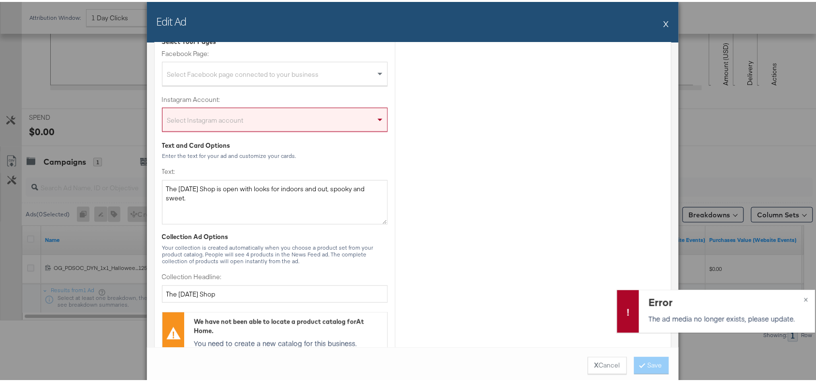
scroll to position [0, 0]
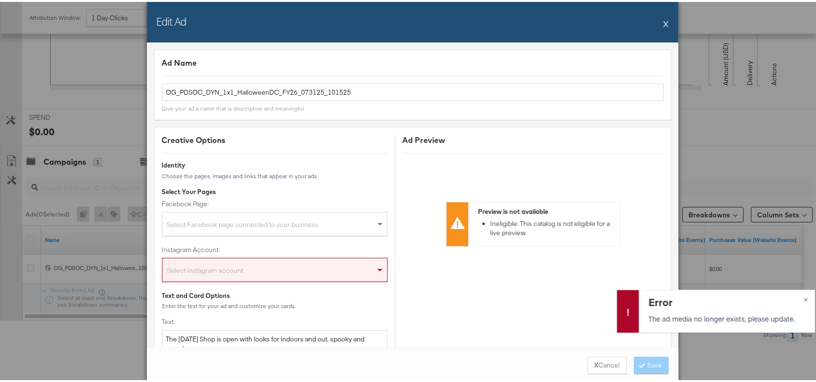
click at [664, 24] on button "X" at bounding box center [666, 21] width 5 height 19
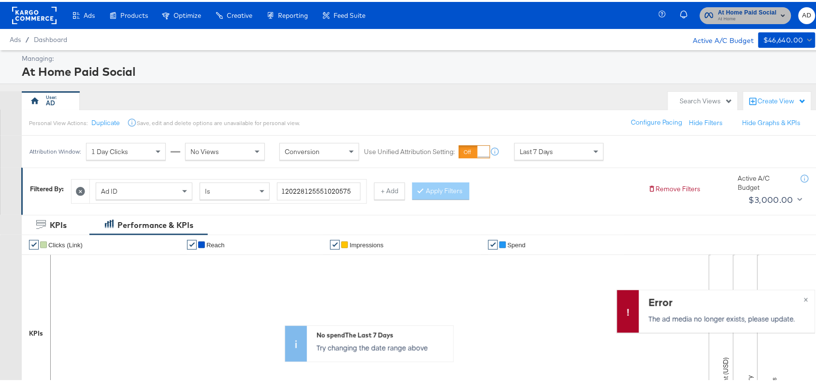
click at [765, 10] on span "At Home Paid Social" at bounding box center [748, 11] width 59 height 10
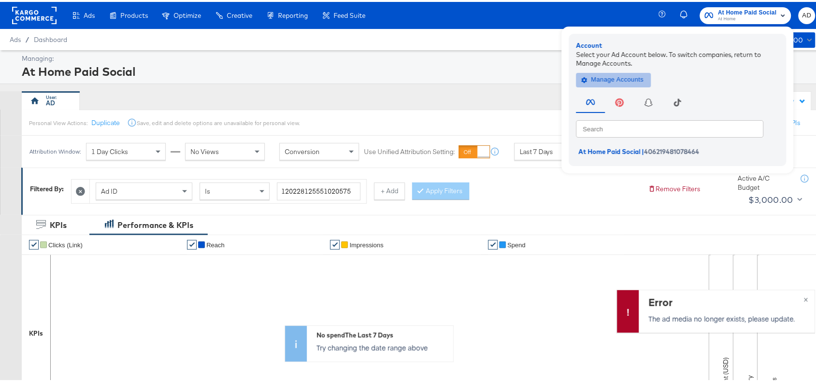
click at [599, 76] on span "Manage Accounts" at bounding box center [614, 78] width 60 height 11
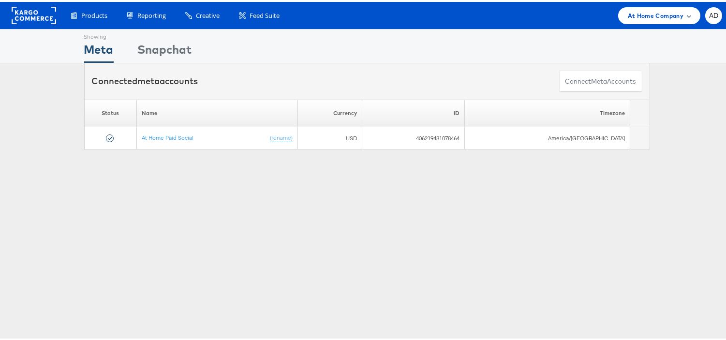
click at [660, 15] on span "At Home Company" at bounding box center [656, 14] width 56 height 10
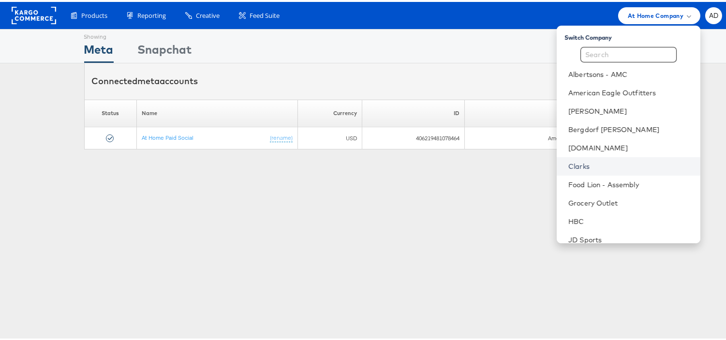
click at [568, 164] on link "Clarks" at bounding box center [630, 165] width 124 height 10
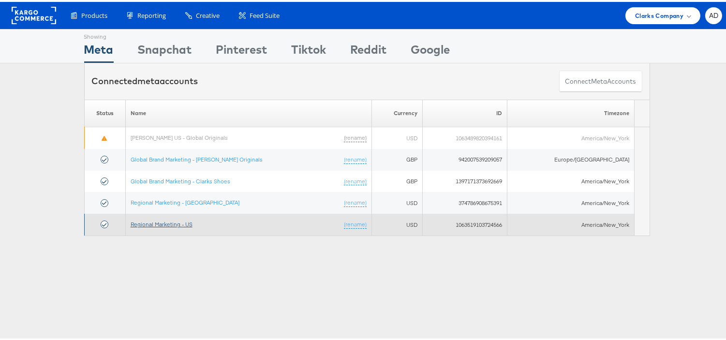
click at [170, 222] on link "Regional Marketing - US" at bounding box center [162, 222] width 62 height 7
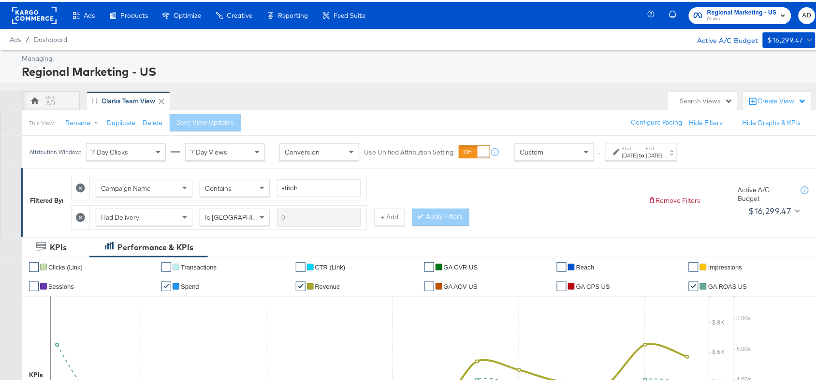
click at [662, 156] on div "[DATE]" at bounding box center [654, 154] width 16 height 8
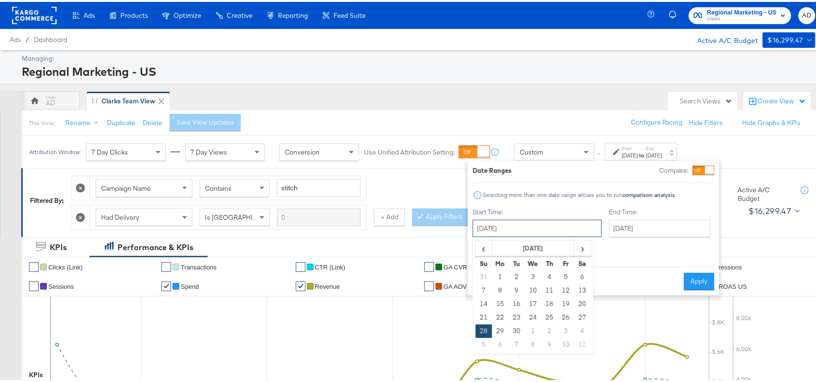
click at [550, 233] on input "[DATE]" at bounding box center [537, 226] width 129 height 17
click at [581, 247] on span "›" at bounding box center [582, 246] width 15 height 15
click at [566, 288] on td "10" at bounding box center [566, 289] width 16 height 14
type input "[DATE]"
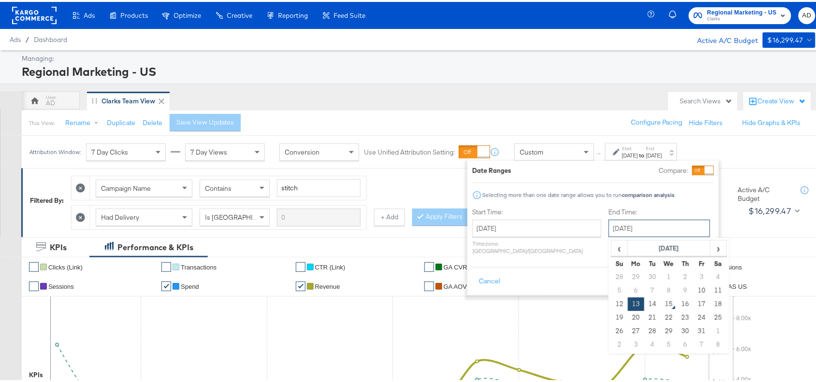
click at [646, 225] on input "[DATE]" at bounding box center [660, 226] width 102 height 17
click at [694, 284] on td "10" at bounding box center [702, 289] width 16 height 14
type input "[DATE]"
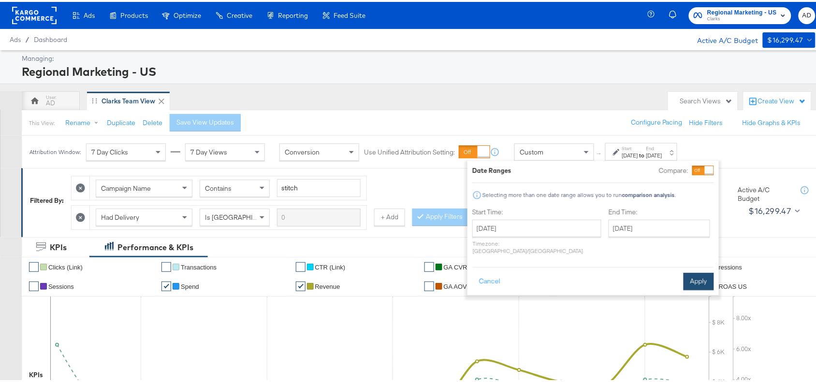
click at [699, 271] on button "Apply" at bounding box center [699, 279] width 30 height 17
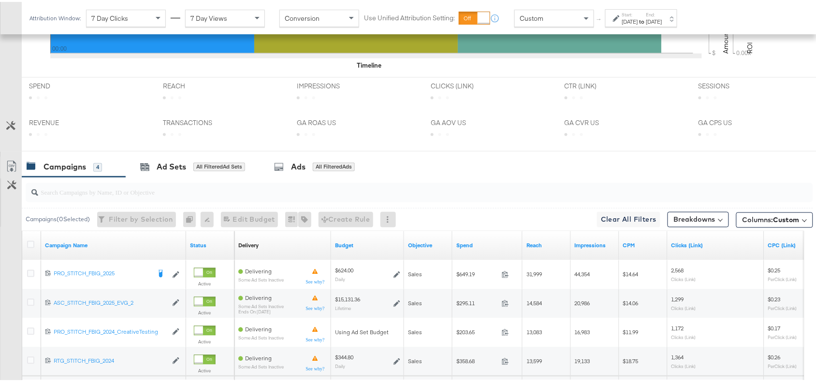
scroll to position [483, 0]
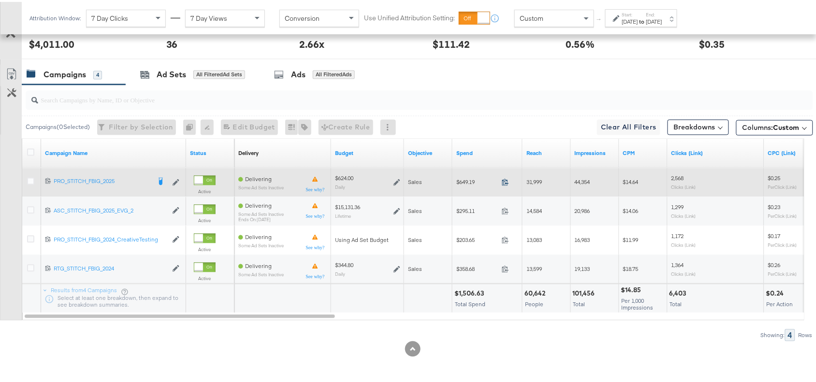
click at [502, 184] on icon at bounding box center [505, 180] width 7 height 7
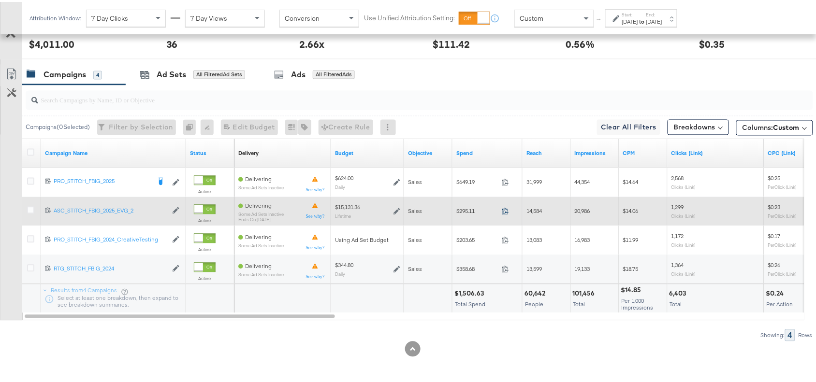
click at [504, 210] on icon at bounding box center [505, 209] width 7 height 7
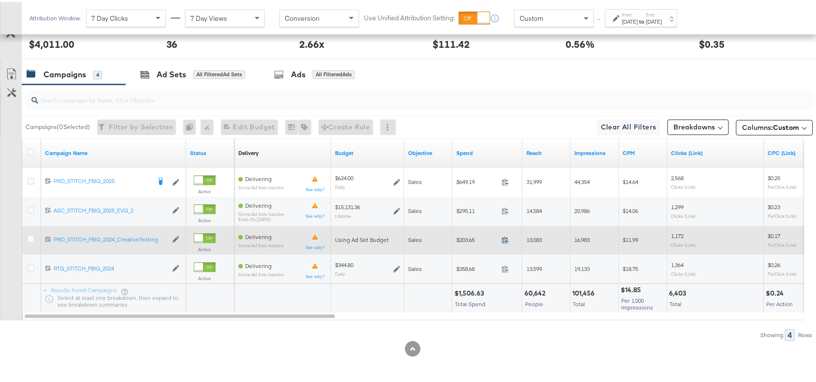
click at [508, 238] on icon at bounding box center [505, 238] width 6 height 7
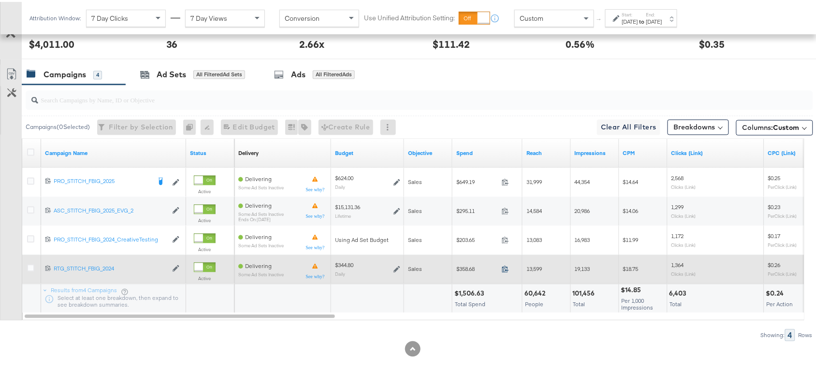
click at [504, 266] on icon at bounding box center [505, 267] width 7 height 7
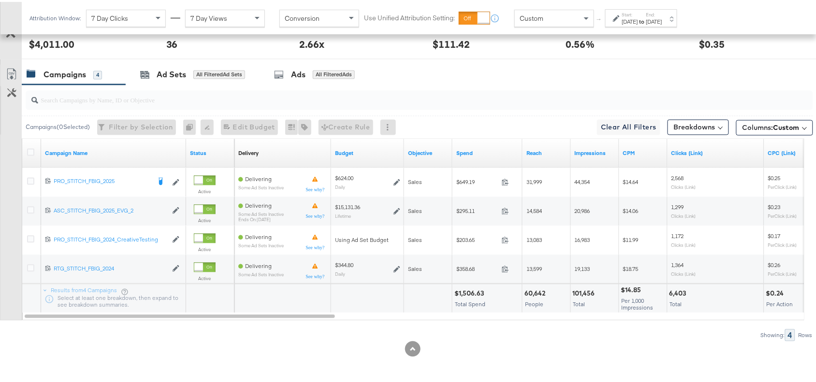
click at [638, 23] on div "[DATE]" at bounding box center [630, 20] width 16 height 8
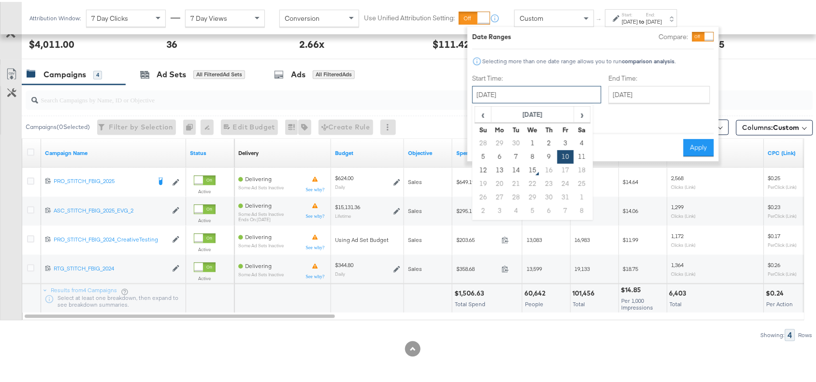
click at [530, 92] on input "[DATE]" at bounding box center [536, 92] width 129 height 17
click at [494, 169] on td "13" at bounding box center [500, 169] width 16 height 14
type input "[DATE]"
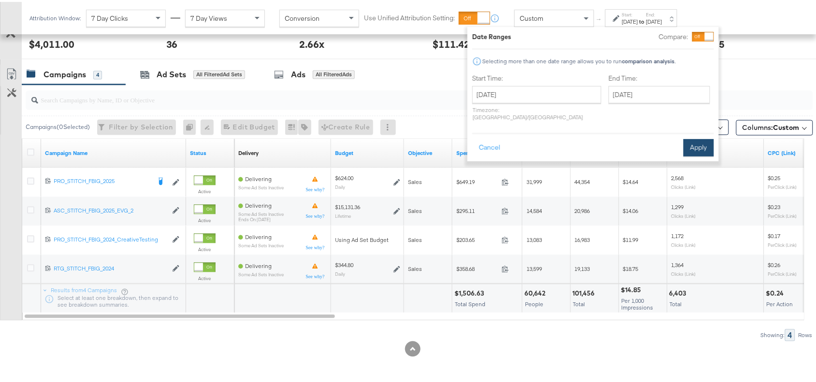
click at [690, 138] on button "Apply" at bounding box center [699, 145] width 30 height 17
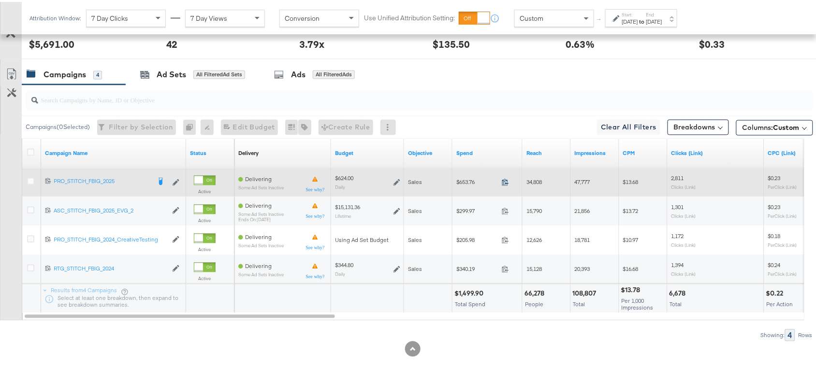
click at [507, 184] on icon at bounding box center [505, 180] width 7 height 7
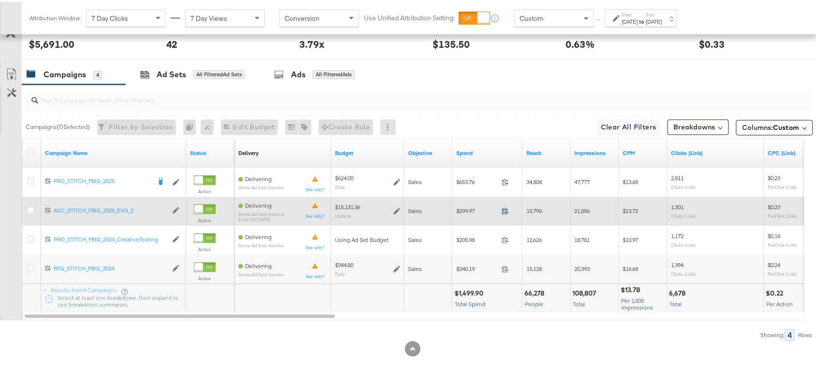
click at [506, 209] on icon at bounding box center [505, 209] width 7 height 7
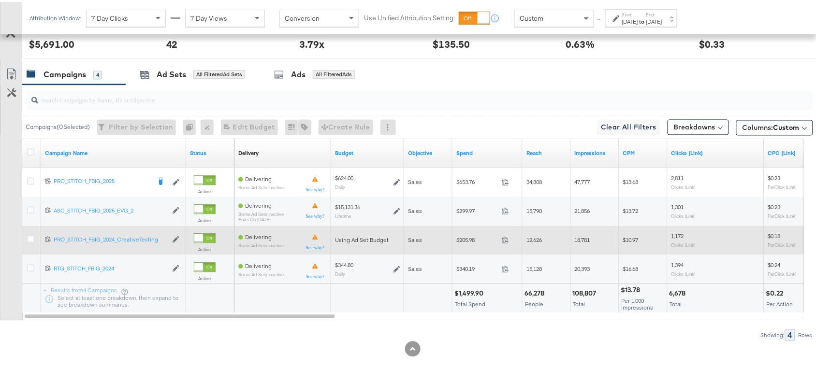
click at [511, 240] on span at bounding box center [508, 239] width 21 height 7
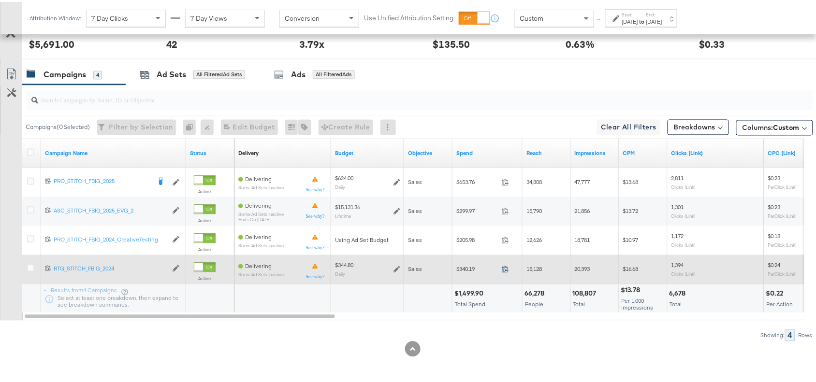
click at [504, 267] on icon at bounding box center [505, 267] width 7 height 7
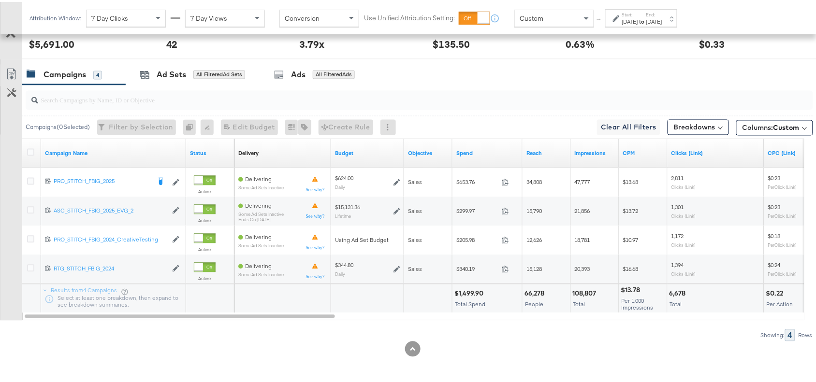
click at [662, 20] on div "Oct 13th 2025" at bounding box center [654, 20] width 16 height 8
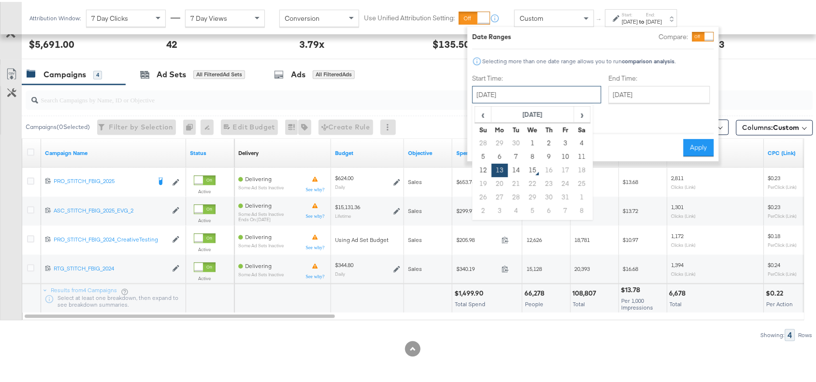
click at [547, 89] on input "[DATE]" at bounding box center [536, 92] width 129 height 17
click at [515, 165] on td "14" at bounding box center [516, 169] width 16 height 14
type input "[DATE]"
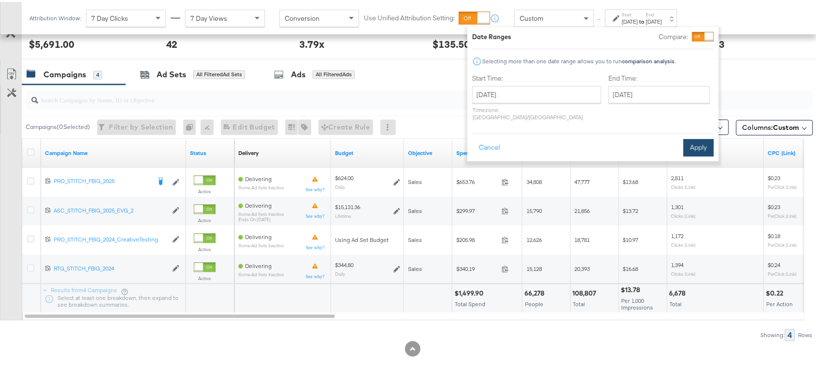
click at [693, 143] on button "Apply" at bounding box center [699, 145] width 30 height 17
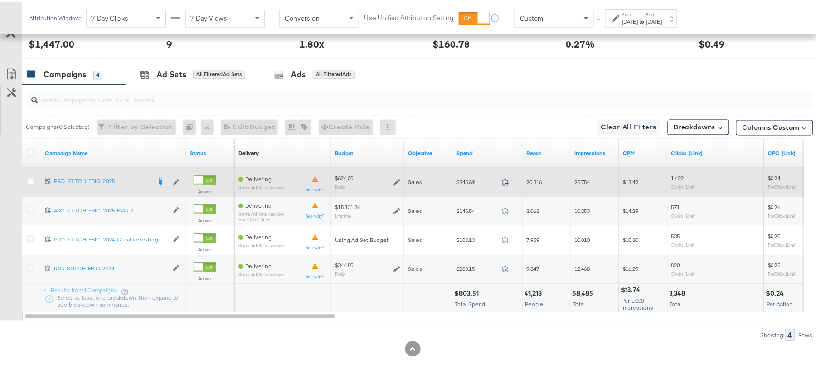
click at [506, 179] on icon at bounding box center [505, 180] width 7 height 7
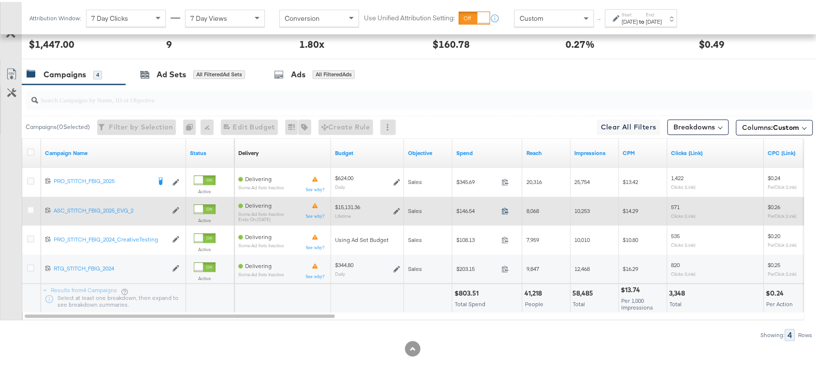
click at [506, 211] on icon at bounding box center [505, 209] width 6 height 7
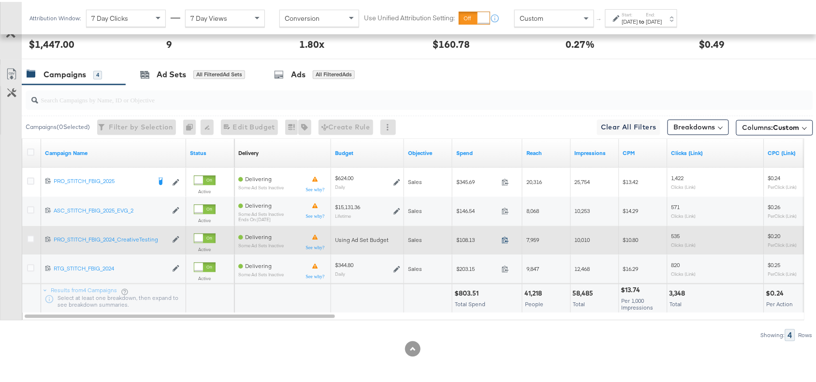
click at [508, 239] on icon at bounding box center [505, 238] width 7 height 7
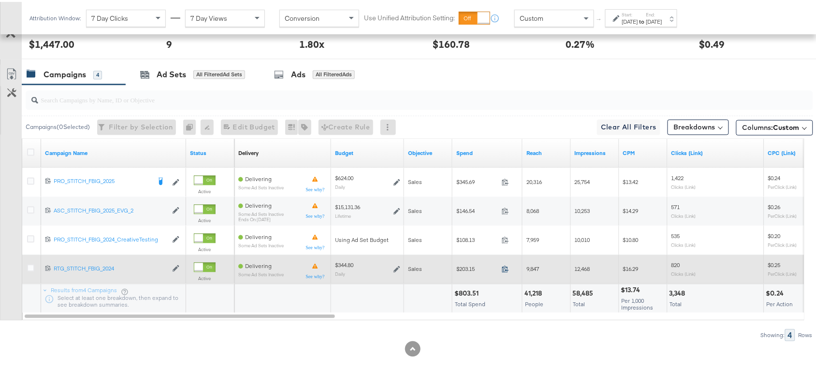
click at [504, 269] on icon at bounding box center [505, 267] width 7 height 7
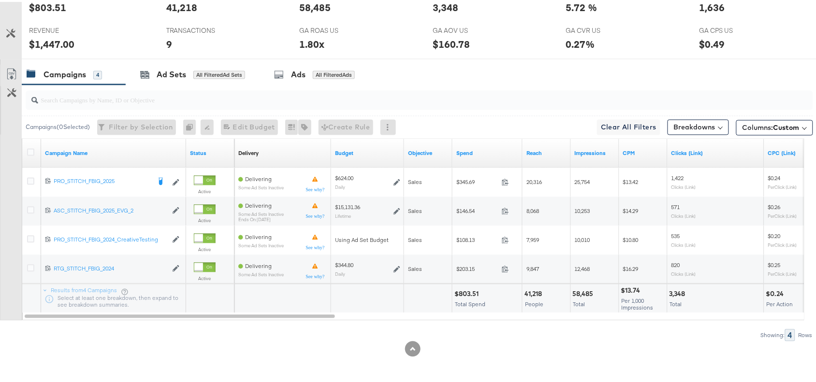
scroll to position [0, 0]
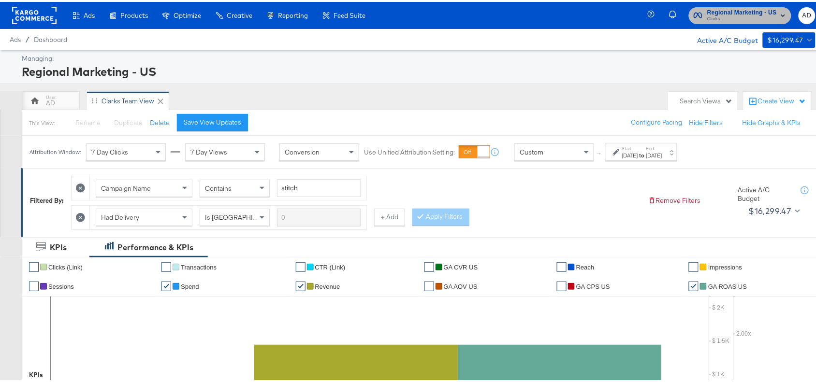
click at [708, 8] on span "Regional Marketing - US" at bounding box center [742, 11] width 70 height 10
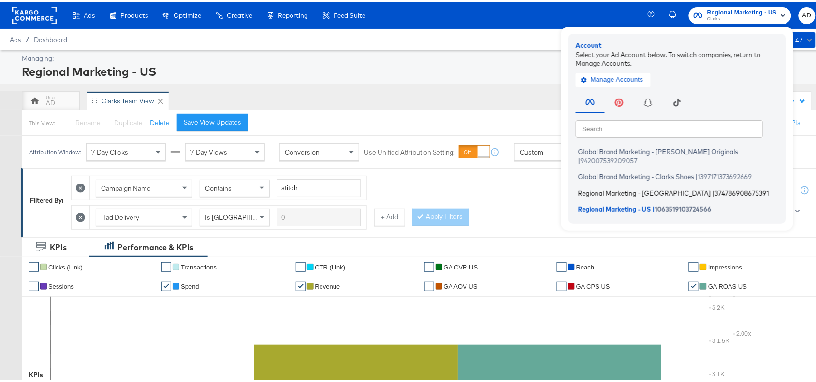
click at [598, 187] on span "Regional Marketing - CA" at bounding box center [644, 191] width 133 height 8
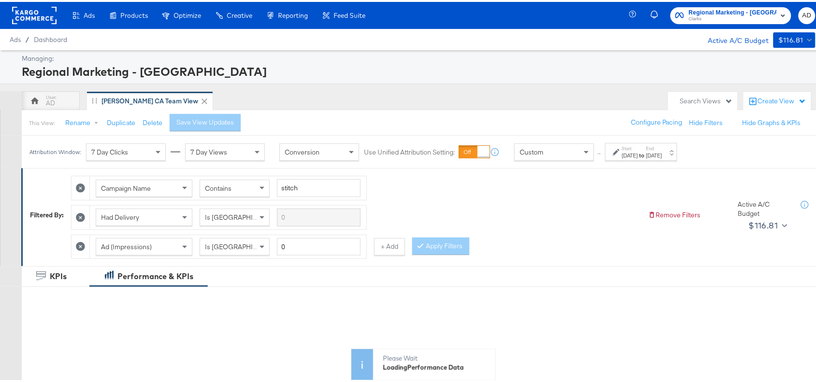
click at [646, 151] on strong "to" at bounding box center [642, 153] width 8 height 7
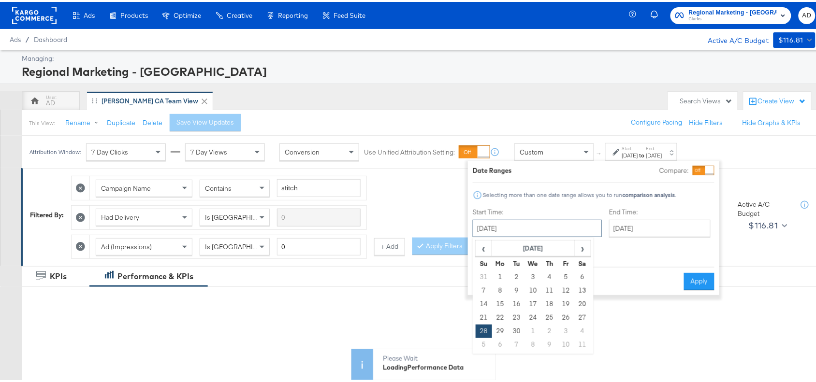
click at [509, 226] on input "[DATE]" at bounding box center [537, 226] width 129 height 17
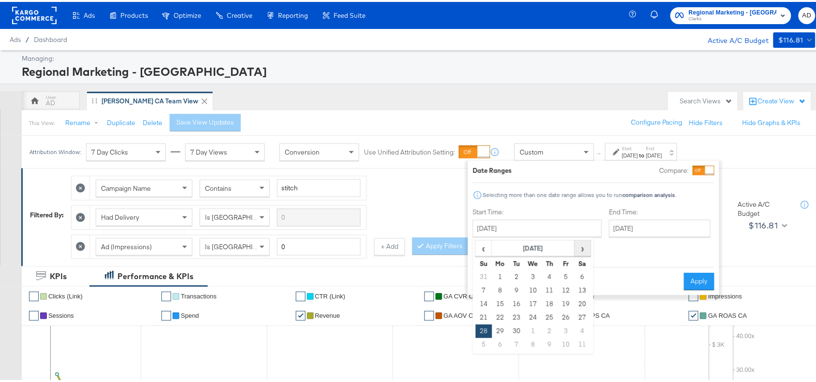
click at [582, 250] on span "›" at bounding box center [582, 246] width 15 height 15
click at [567, 288] on td "10" at bounding box center [566, 289] width 16 height 14
type input "[DATE]"
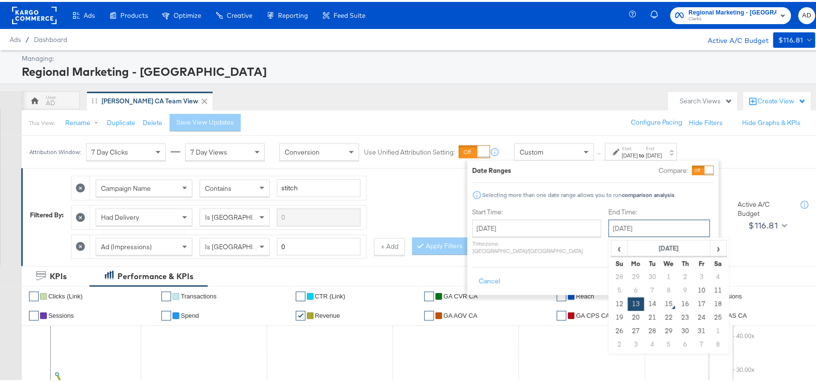
click at [625, 231] on input "[DATE]" at bounding box center [660, 226] width 102 height 17
click at [694, 291] on td "10" at bounding box center [702, 289] width 16 height 14
type input "[DATE]"
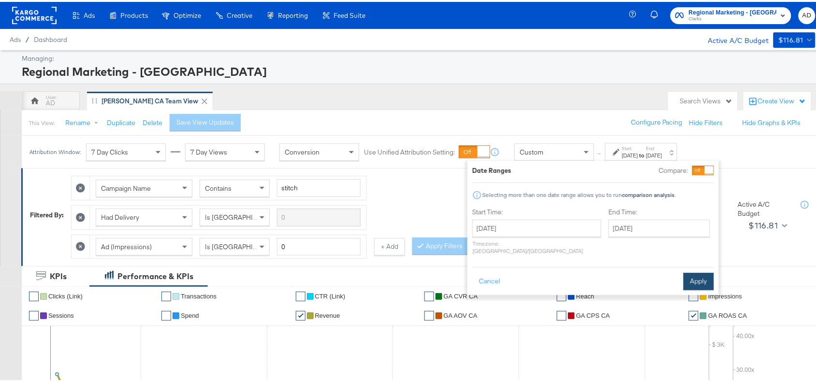
click at [692, 272] on button "Apply" at bounding box center [699, 279] width 30 height 17
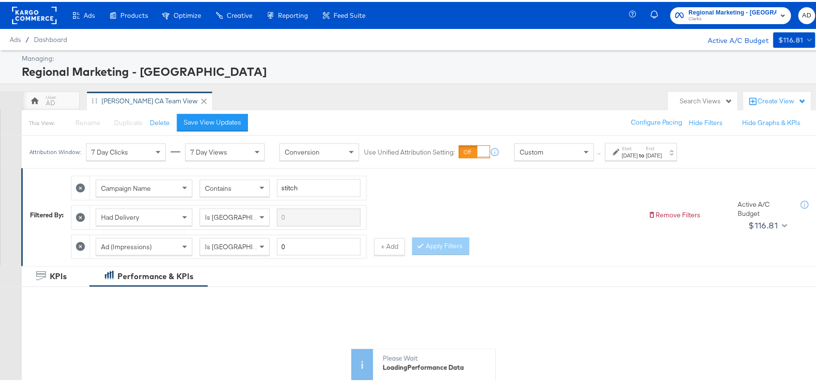
scroll to position [360, 0]
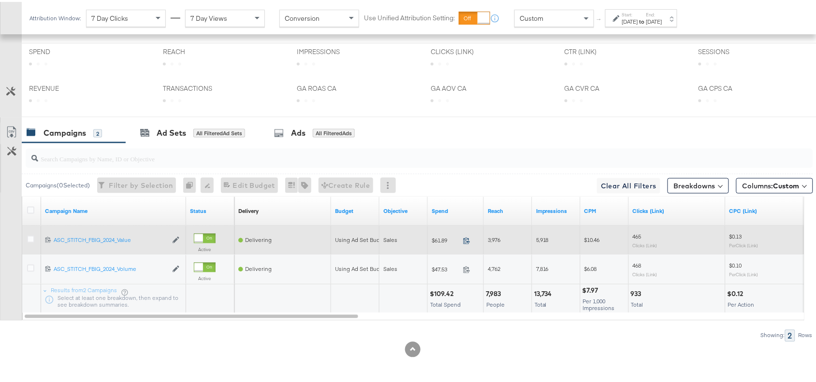
click at [468, 242] on icon at bounding box center [466, 238] width 7 height 7
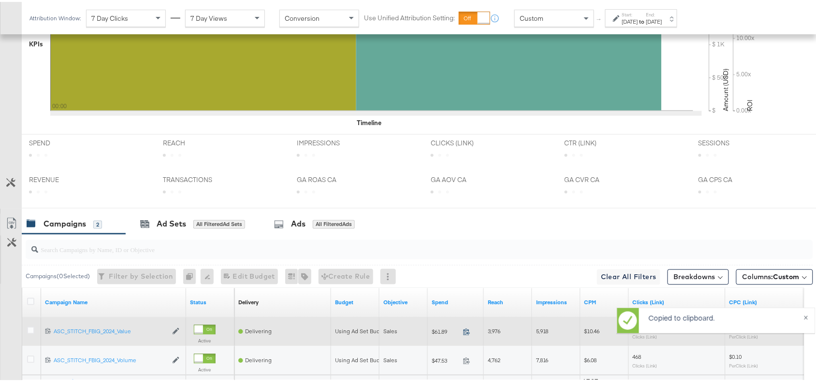
scroll to position [455, 0]
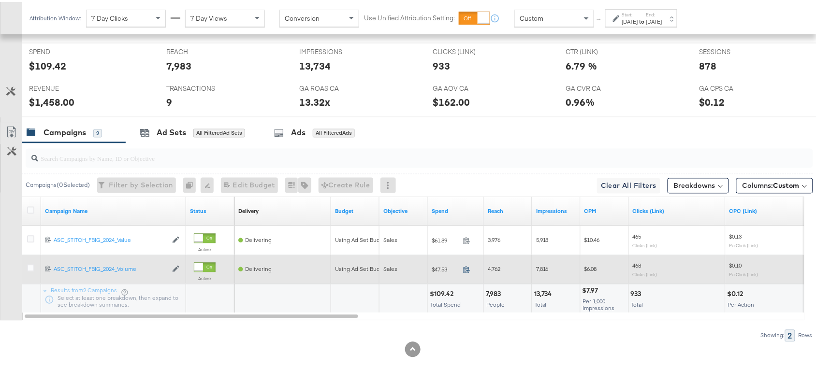
click at [465, 267] on icon at bounding box center [466, 267] width 7 height 7
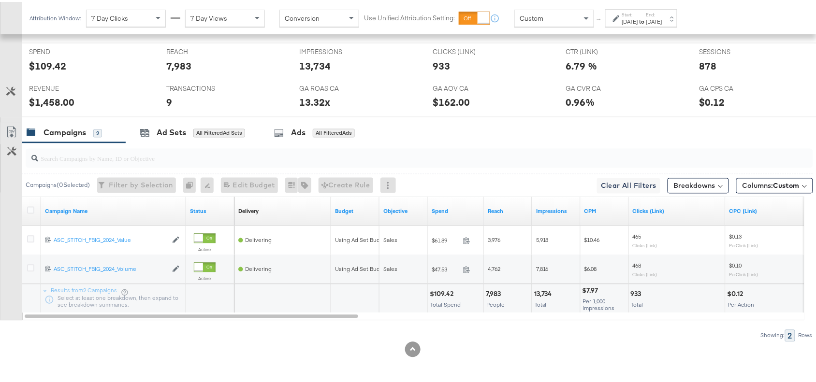
click at [662, 13] on div "Start: [DATE] to End: [DATE]" at bounding box center [642, 17] width 40 height 14
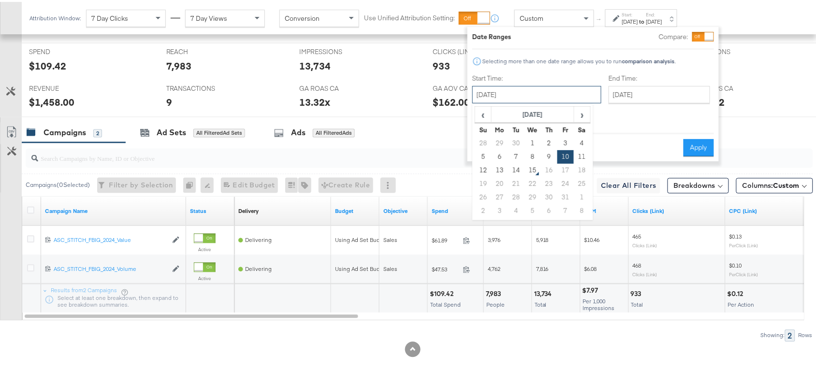
click at [541, 91] on input "October 10th 2025" at bounding box center [536, 92] width 129 height 17
click at [495, 165] on td "13" at bounding box center [500, 169] width 16 height 14
type input "October 13th 2025"
type input "[DATE]"
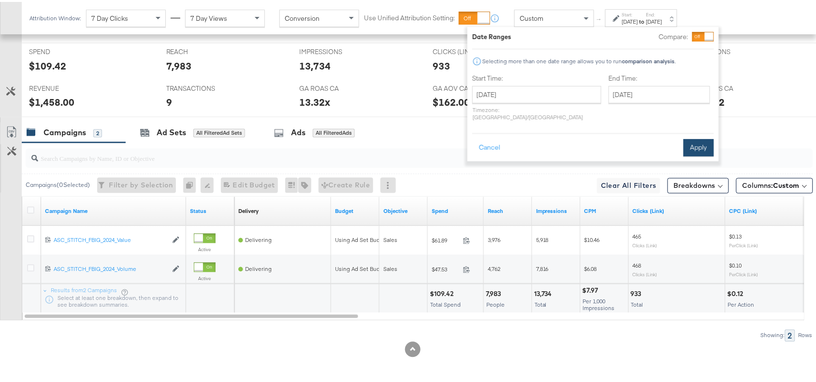
click at [697, 146] on button "Apply" at bounding box center [699, 145] width 30 height 17
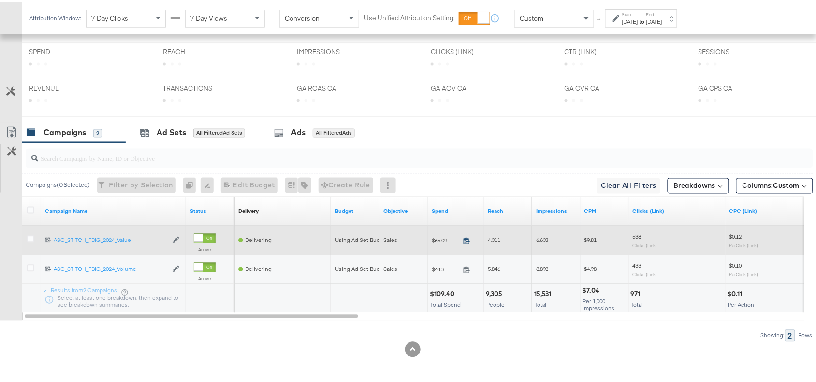
click at [467, 238] on icon at bounding box center [466, 238] width 7 height 7
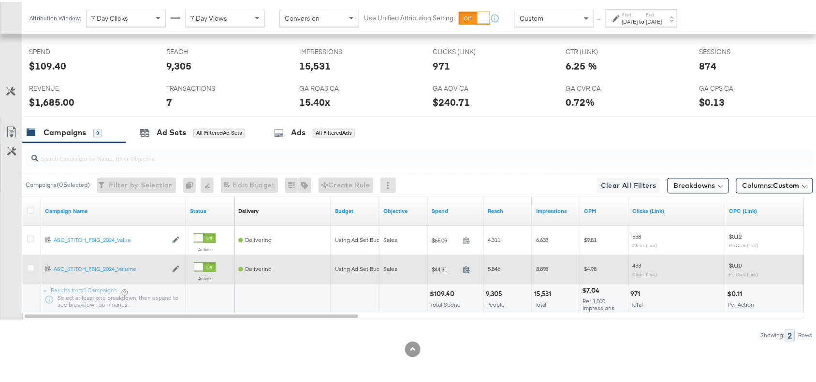
click at [466, 270] on icon at bounding box center [466, 267] width 7 height 7
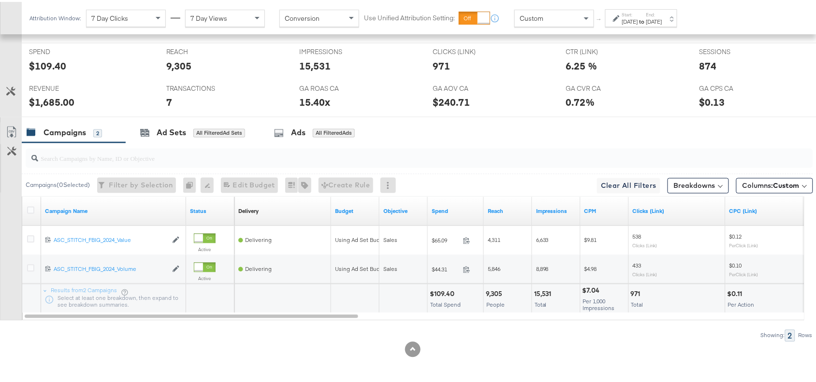
click at [662, 14] on label "End:" at bounding box center [654, 13] width 16 height 6
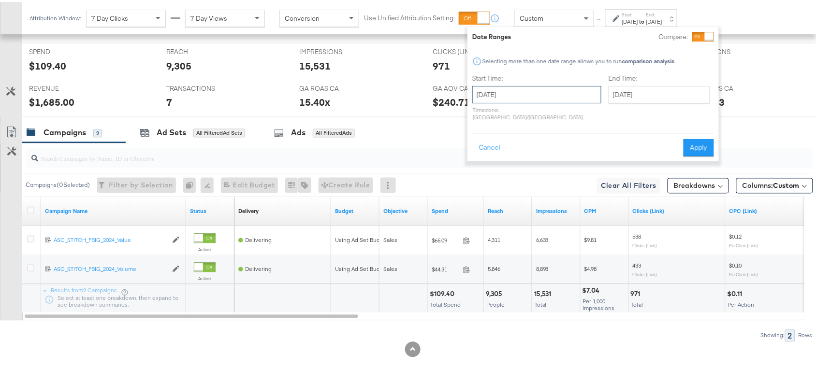
click at [508, 92] on input "[DATE]" at bounding box center [536, 92] width 129 height 17
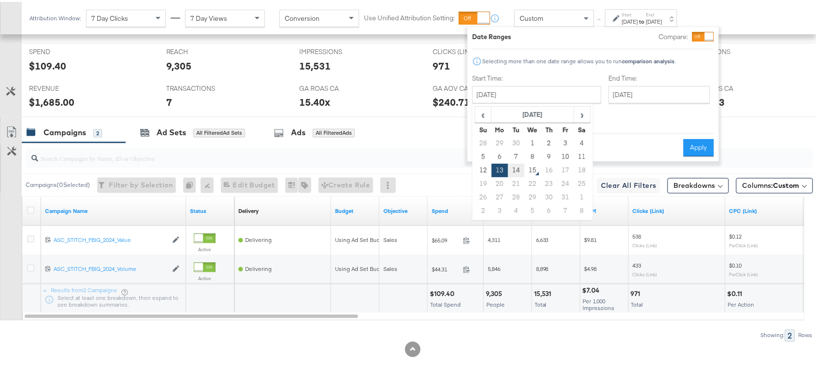
click at [518, 172] on td "14" at bounding box center [516, 169] width 16 height 14
type input "[DATE]"
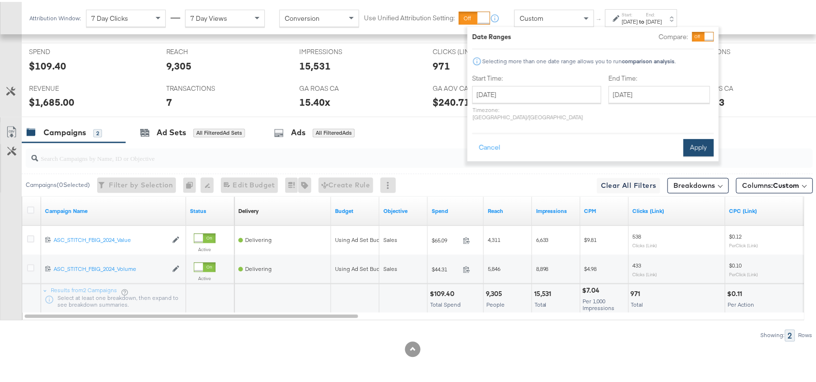
click at [693, 137] on button "Apply" at bounding box center [699, 145] width 30 height 17
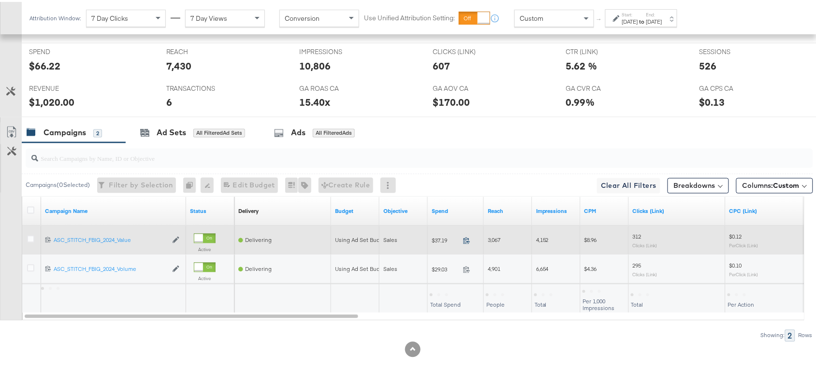
click at [465, 237] on icon at bounding box center [467, 239] width 6 height 7
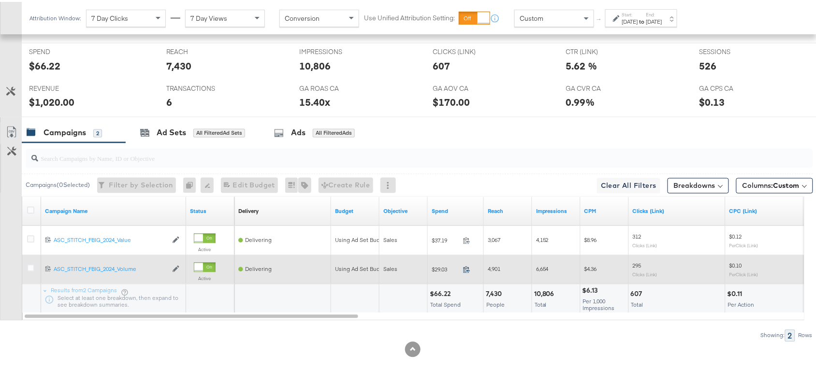
click at [470, 270] on icon at bounding box center [466, 267] width 7 height 7
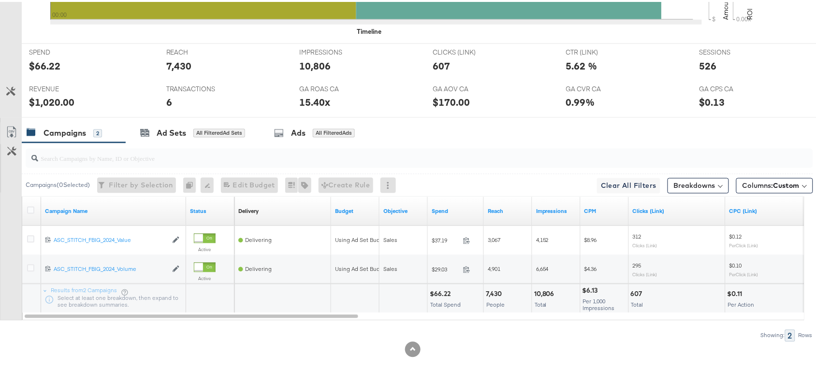
scroll to position [0, 0]
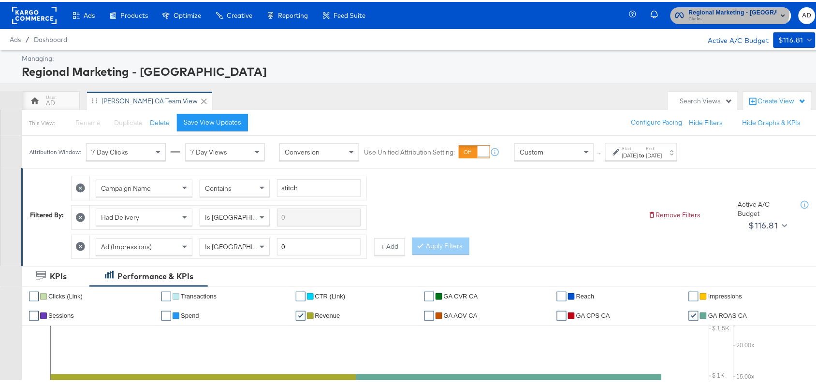
click at [738, 7] on span "Regional Marketing - CA" at bounding box center [733, 11] width 88 height 10
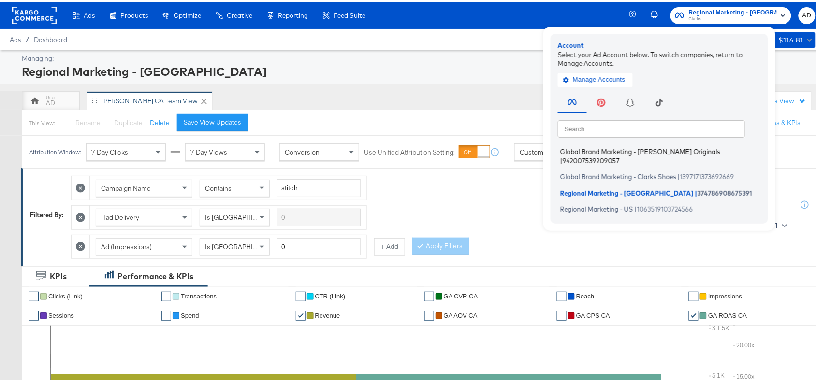
click at [640, 151] on span "Global Brand Marketing - Clarks Originals" at bounding box center [640, 150] width 160 height 8
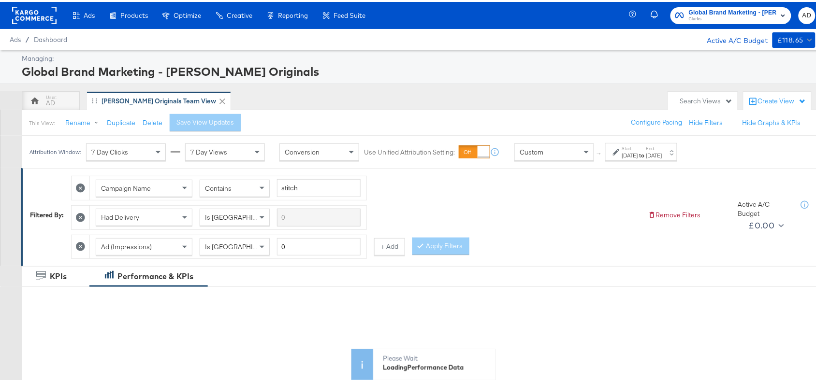
click at [638, 152] on div "Oct 1st 2025" at bounding box center [630, 154] width 16 height 8
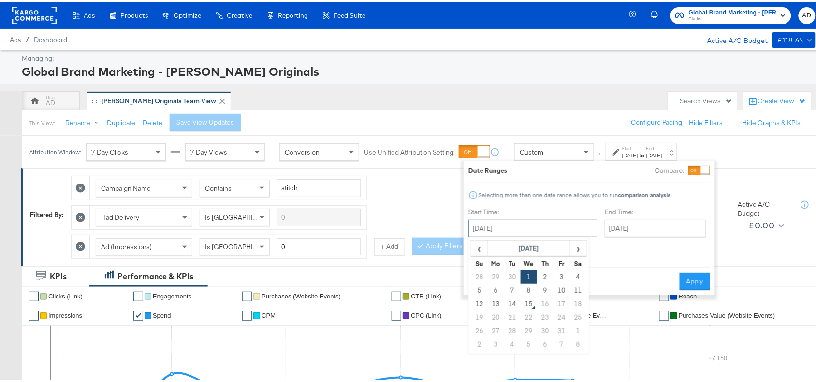
click at [542, 228] on input "October 1st 2025" at bounding box center [533, 226] width 129 height 17
click at [558, 285] on td "10" at bounding box center [562, 289] width 16 height 14
type input "[DATE]"
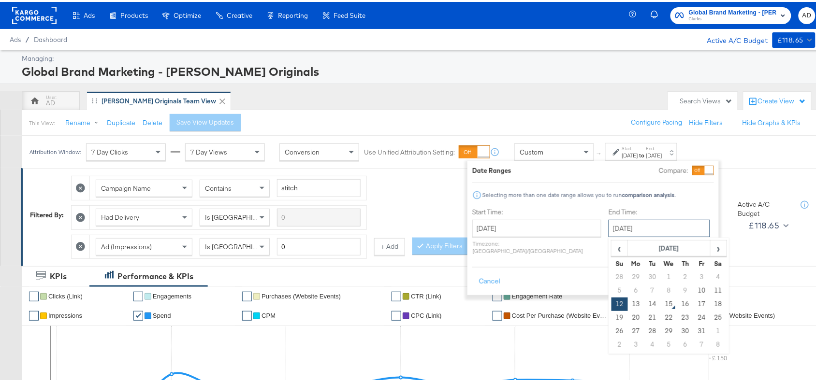
click at [633, 229] on input "October 12th 2025" at bounding box center [660, 226] width 102 height 17
click at [694, 290] on td "10" at bounding box center [702, 289] width 16 height 14
type input "[DATE]"
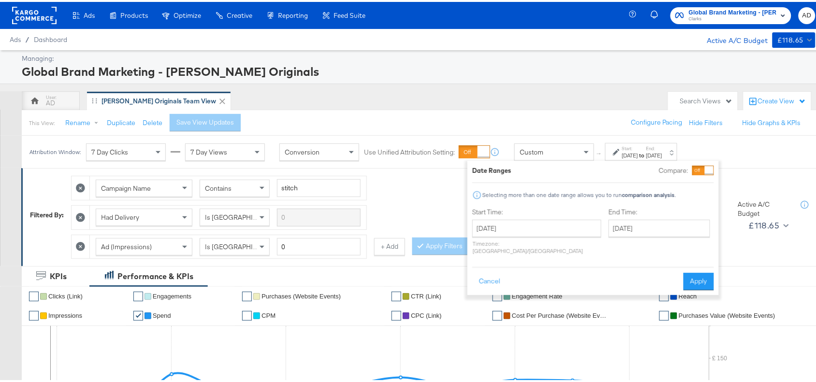
click at [694, 265] on div "Cancel Apply" at bounding box center [593, 277] width 242 height 24
click at [705, 272] on button "Apply" at bounding box center [699, 279] width 30 height 17
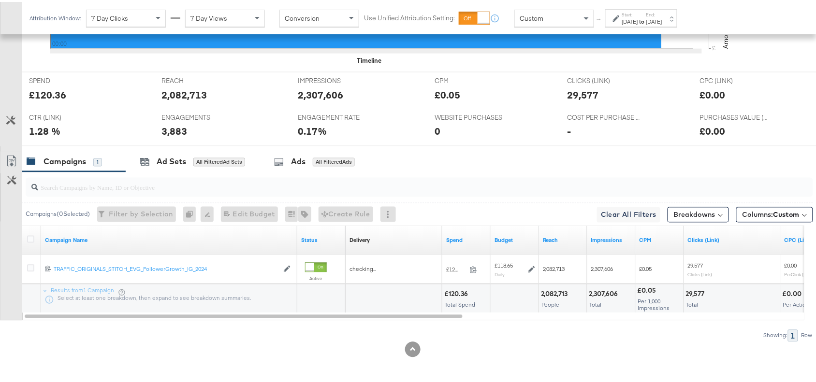
scroll to position [426, 0]
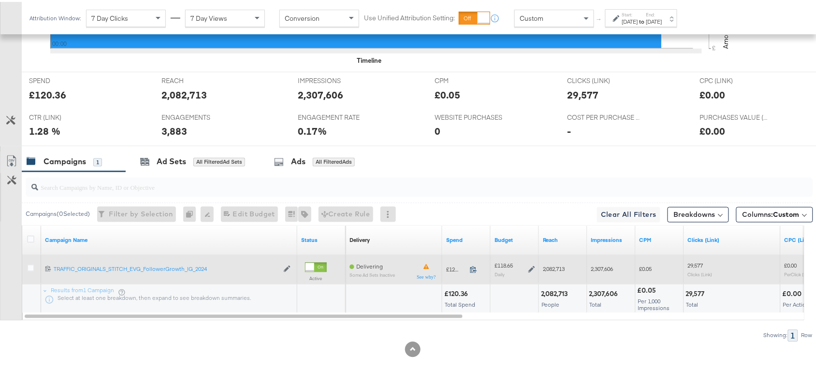
click at [475, 268] on icon at bounding box center [473, 267] width 7 height 7
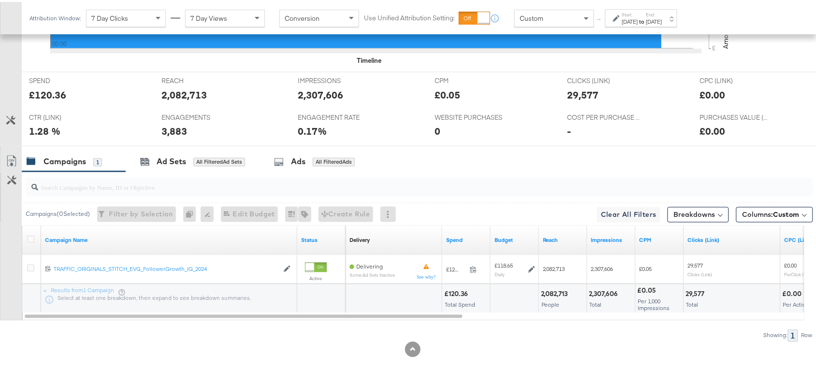
click at [646, 16] on strong "to" at bounding box center [642, 19] width 8 height 7
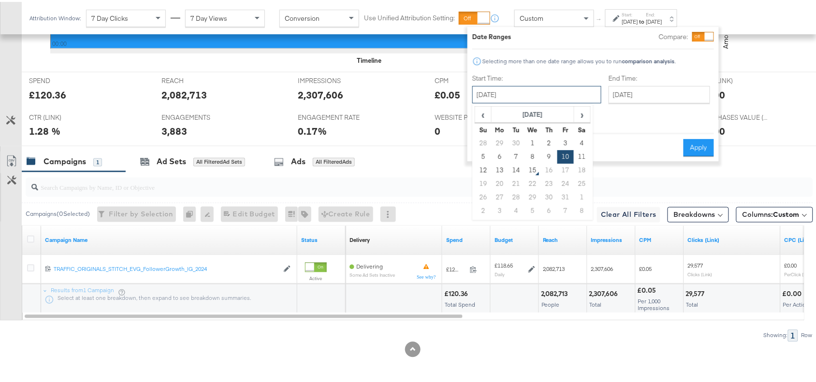
click at [537, 91] on input "[DATE]" at bounding box center [536, 92] width 129 height 17
click at [498, 168] on td "13" at bounding box center [500, 169] width 16 height 14
type input "[DATE]"
click at [696, 138] on button "Apply" at bounding box center [699, 145] width 30 height 17
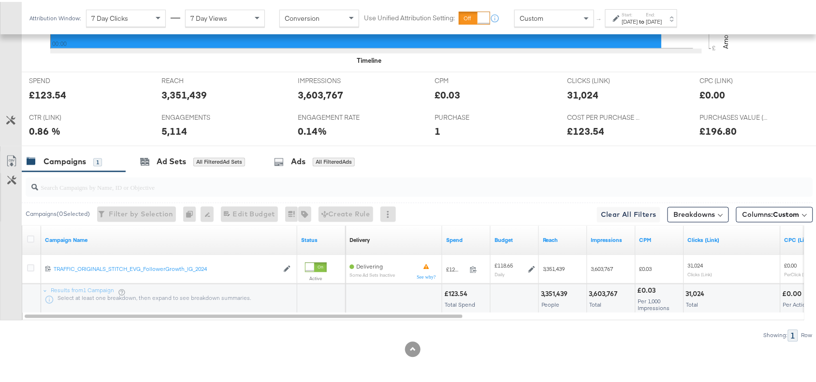
click at [57, 88] on div "£123.54" at bounding box center [47, 93] width 37 height 14
copy div "123.54"
click at [662, 20] on div "[DATE]" at bounding box center [654, 20] width 16 height 8
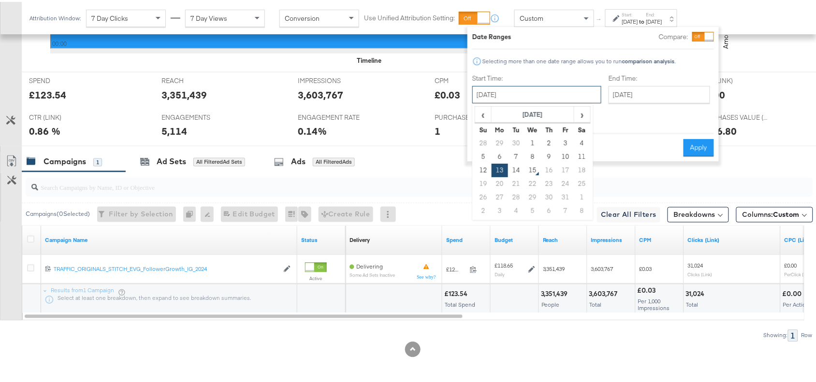
click at [542, 94] on input "[DATE]" at bounding box center [536, 92] width 129 height 17
click at [516, 168] on td "14" at bounding box center [516, 169] width 16 height 14
type input "[DATE]"
click at [700, 138] on button "Apply" at bounding box center [699, 145] width 30 height 17
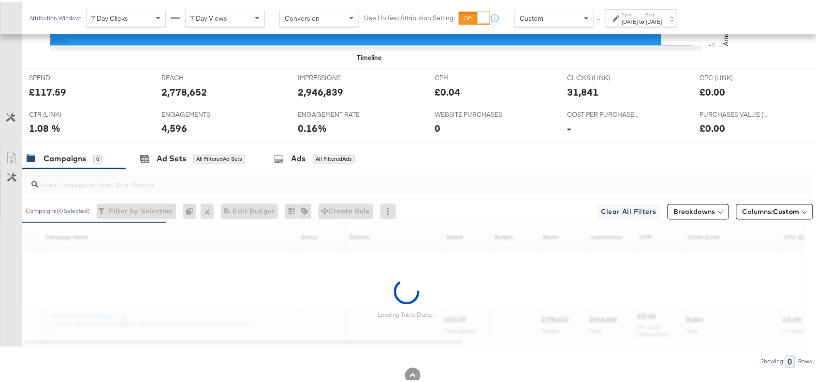
click at [56, 94] on div "£117.59" at bounding box center [47, 90] width 37 height 14
copy div "117.59"
click at [56, 94] on div "£117.59" at bounding box center [47, 90] width 37 height 14
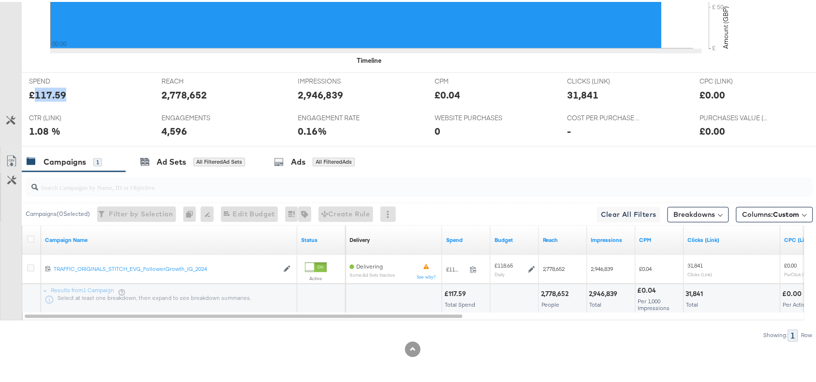
scroll to position [0, 0]
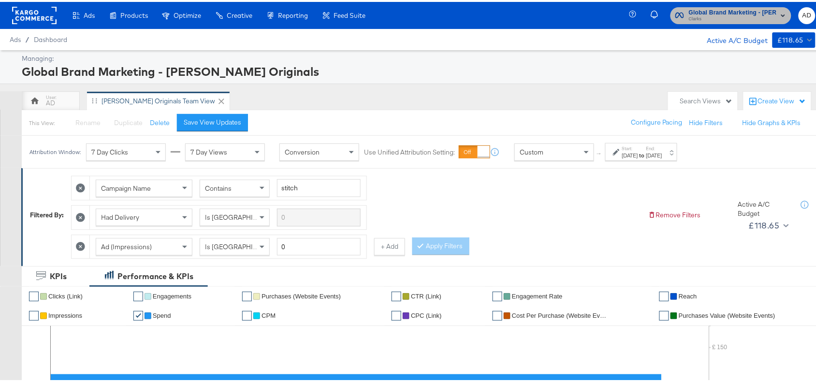
click at [707, 20] on span "Clarks" at bounding box center [733, 18] width 88 height 8
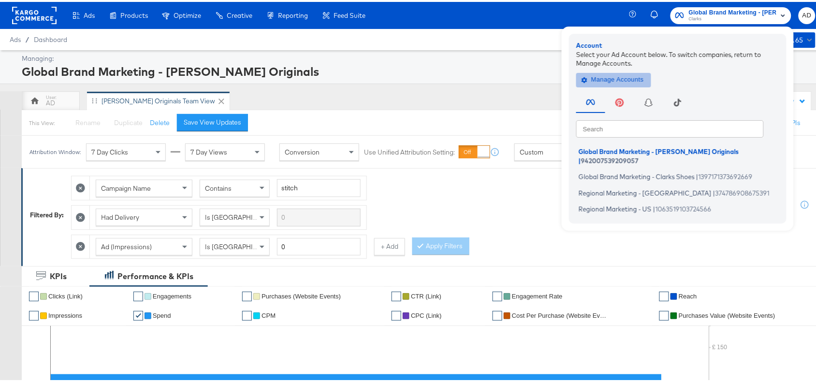
click at [592, 73] on span "Manage Accounts" at bounding box center [614, 78] width 60 height 11
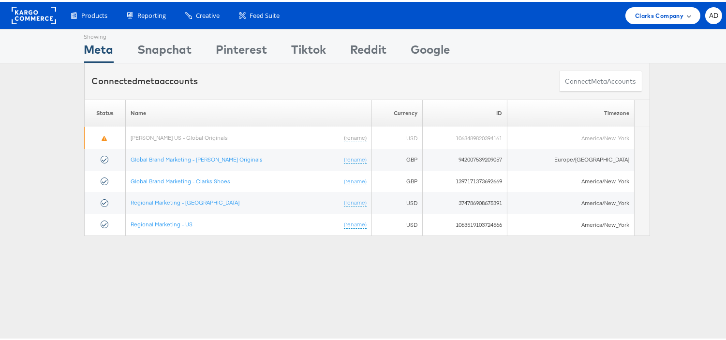
click at [640, 18] on div "Clarks Company" at bounding box center [662, 13] width 75 height 17
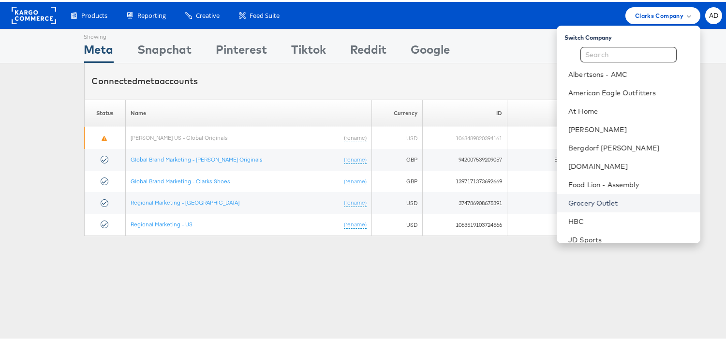
click at [573, 199] on link "Grocery Outlet" at bounding box center [630, 201] width 124 height 10
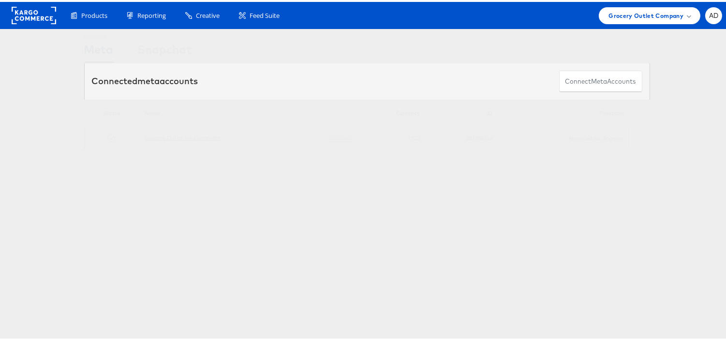
click at [200, 135] on link "Grocery Outlet Inc Corporate" at bounding box center [183, 135] width 76 height 7
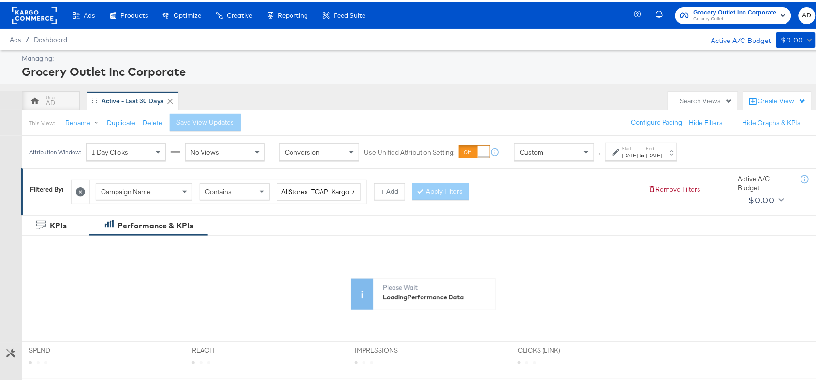
click at [638, 153] on div "[DATE]" at bounding box center [630, 154] width 16 height 8
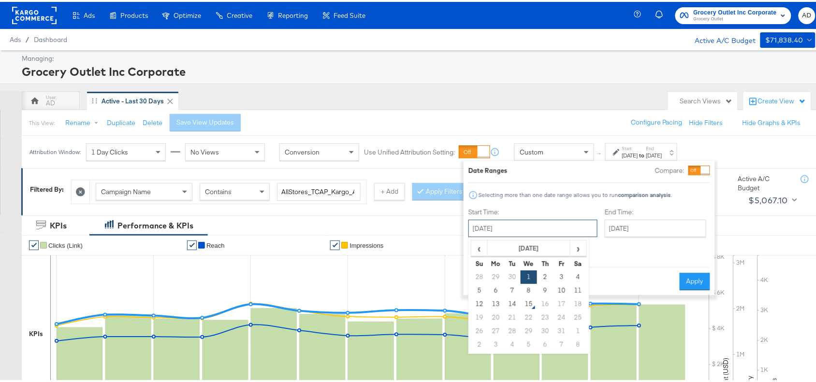
click at [526, 234] on input "[DATE]" at bounding box center [533, 226] width 129 height 17
click at [558, 290] on td "10" at bounding box center [562, 289] width 16 height 14
type input "[DATE]"
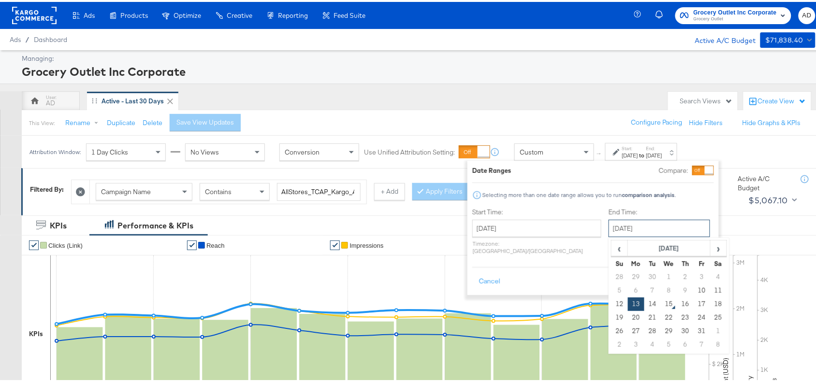
click at [634, 220] on input "[DATE]" at bounding box center [660, 226] width 102 height 17
click at [694, 293] on td "10" at bounding box center [702, 289] width 16 height 14
type input "[DATE]"
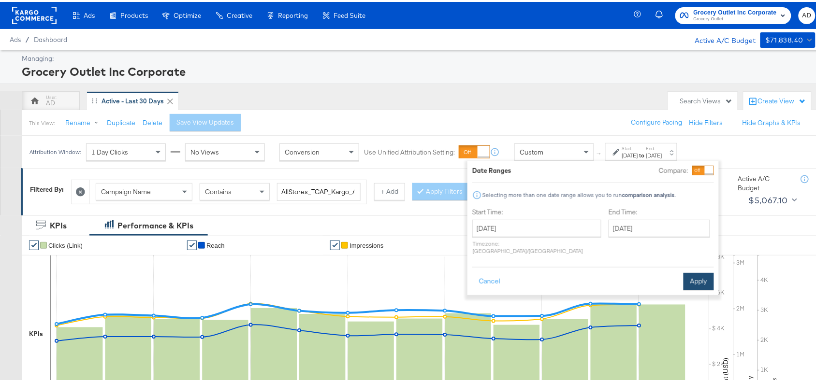
click at [686, 278] on button "Apply" at bounding box center [699, 279] width 30 height 17
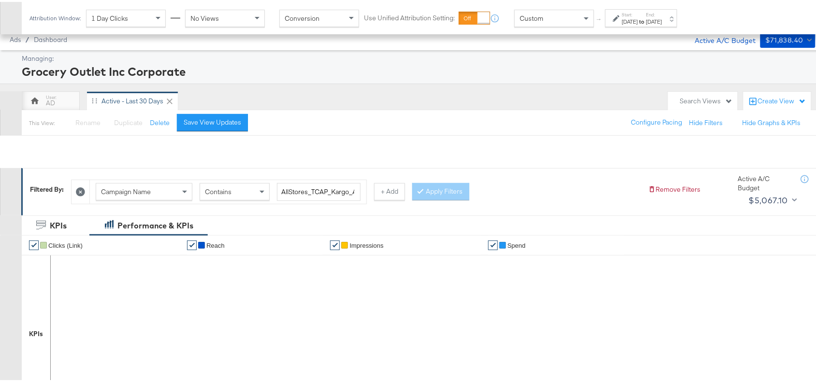
scroll to position [317, 0]
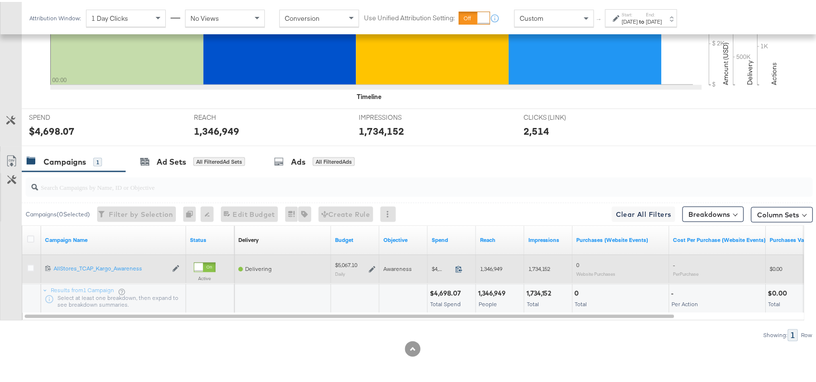
click at [457, 271] on icon at bounding box center [458, 267] width 7 height 7
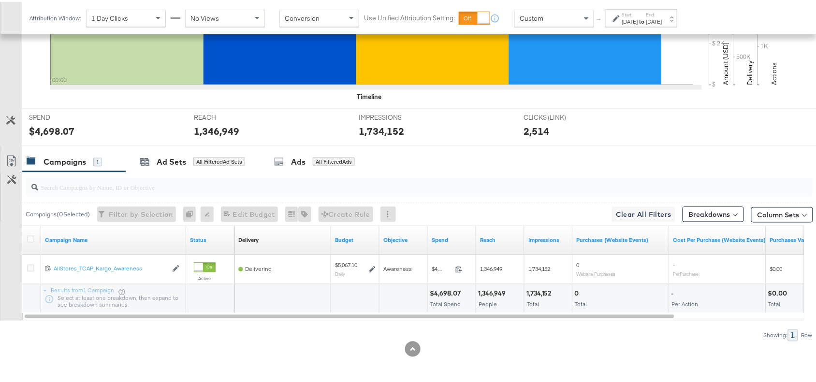
click at [638, 18] on div "[DATE]" at bounding box center [630, 20] width 16 height 8
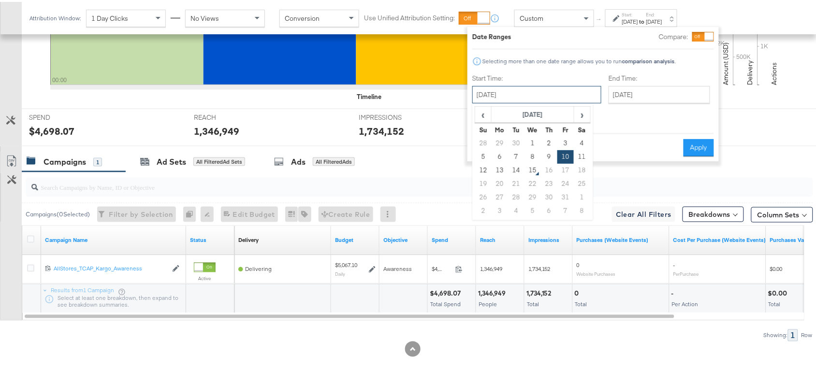
click at [537, 91] on input "[DATE]" at bounding box center [536, 92] width 129 height 17
click at [500, 172] on td "13" at bounding box center [500, 169] width 16 height 14
type input "[DATE]"
click at [692, 142] on button "Apply" at bounding box center [699, 145] width 30 height 17
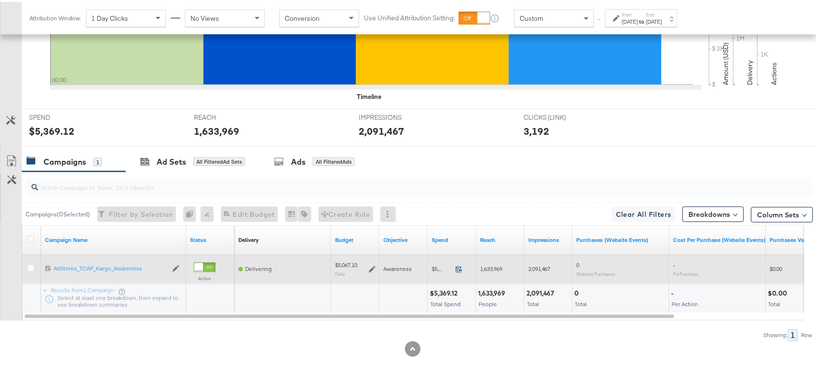
click at [462, 270] on icon at bounding box center [458, 267] width 7 height 7
click at [462, 268] on icon at bounding box center [458, 267] width 7 height 7
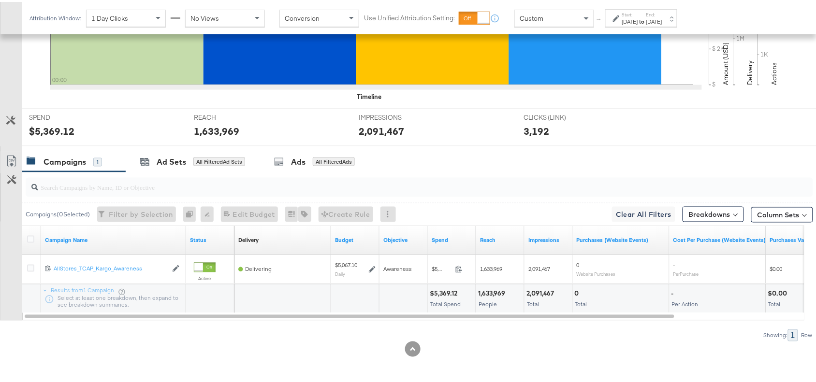
click at [687, 5] on div "Attribution Window: 1 Day Clicks No Views Conversion Use Unified Attribution Se…" at bounding box center [356, 16] width 668 height 32
click at [662, 14] on label "End:" at bounding box center [654, 13] width 16 height 6
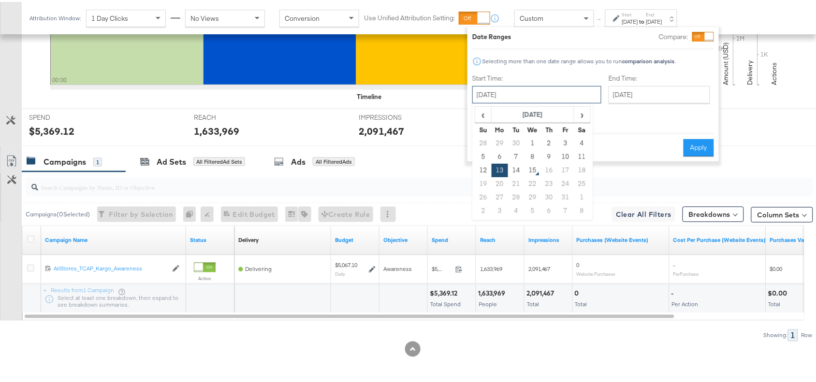
click at [535, 88] on input "[DATE]" at bounding box center [536, 92] width 129 height 17
click at [520, 170] on td "14" at bounding box center [516, 169] width 16 height 14
type input "[DATE]"
click at [702, 137] on button "Apply" at bounding box center [699, 145] width 30 height 17
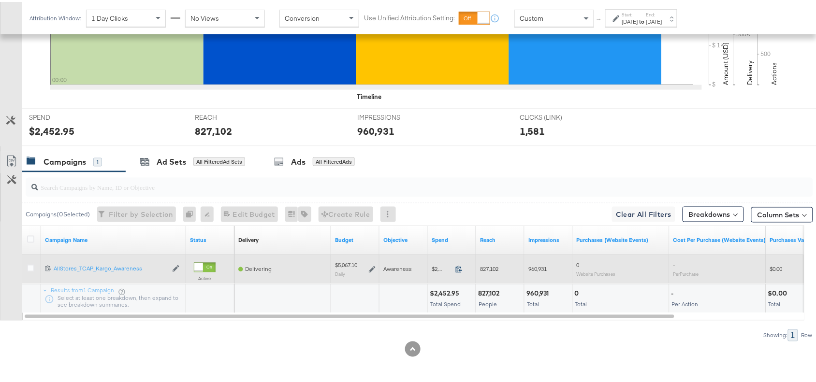
click at [455, 271] on icon at bounding box center [458, 267] width 7 height 7
